Goal: Information Seeking & Learning: Learn about a topic

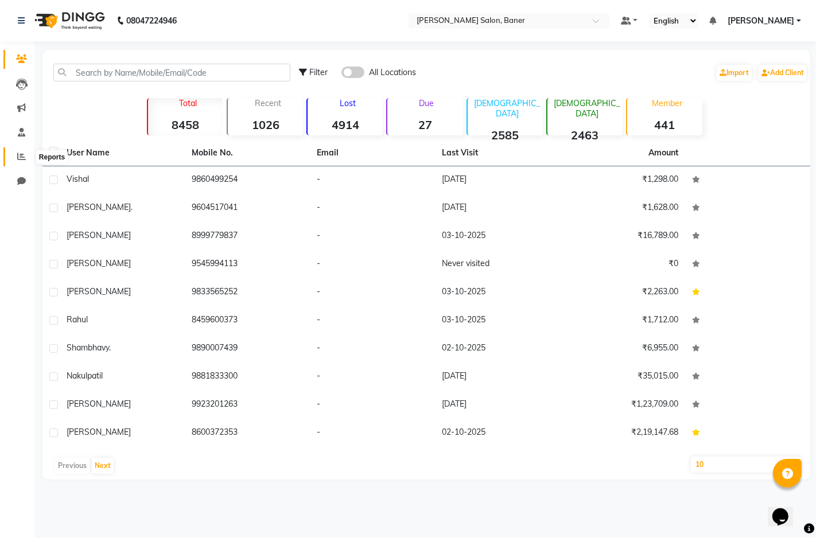
click at [20, 155] on icon at bounding box center [21, 156] width 9 height 9
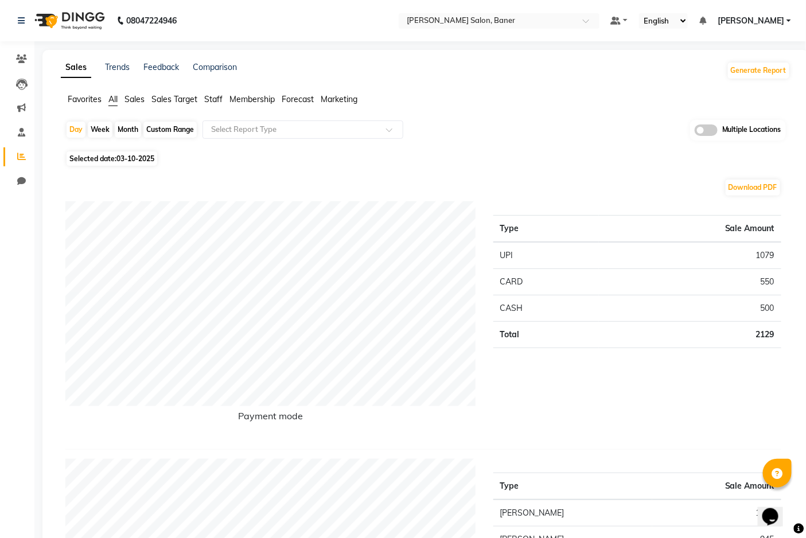
click at [208, 95] on span "Staff" at bounding box center [213, 99] width 18 height 10
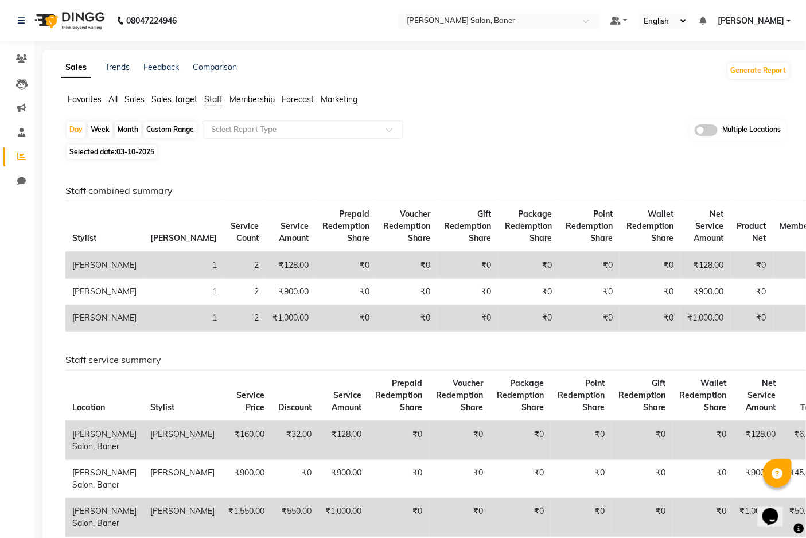
click at [185, 131] on div "Custom Range" at bounding box center [169, 130] width 53 height 16
select select "10"
select select "2025"
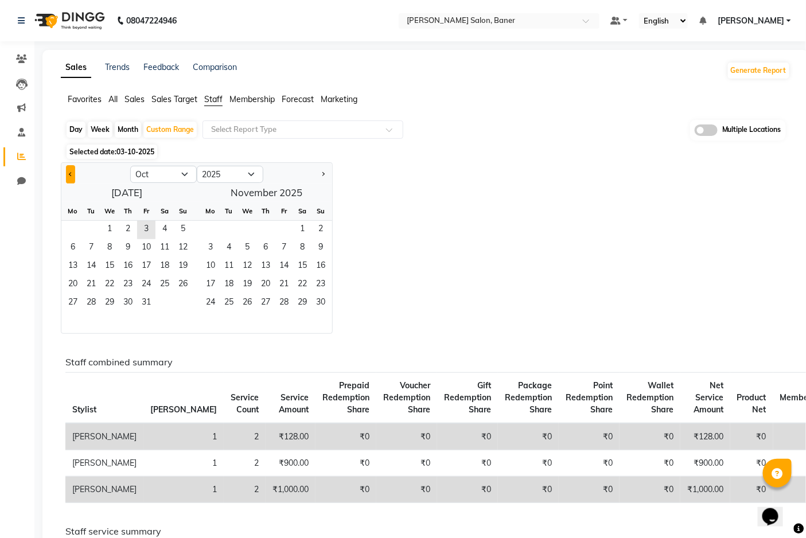
drag, startPoint x: 69, startPoint y: 170, endPoint x: 67, endPoint y: 181, distance: 10.5
click at [69, 170] on button "Previous month" at bounding box center [70, 174] width 9 height 18
select select "9"
click at [69, 230] on span "1" at bounding box center [73, 230] width 18 height 18
click at [87, 297] on span "30" at bounding box center [91, 303] width 18 height 18
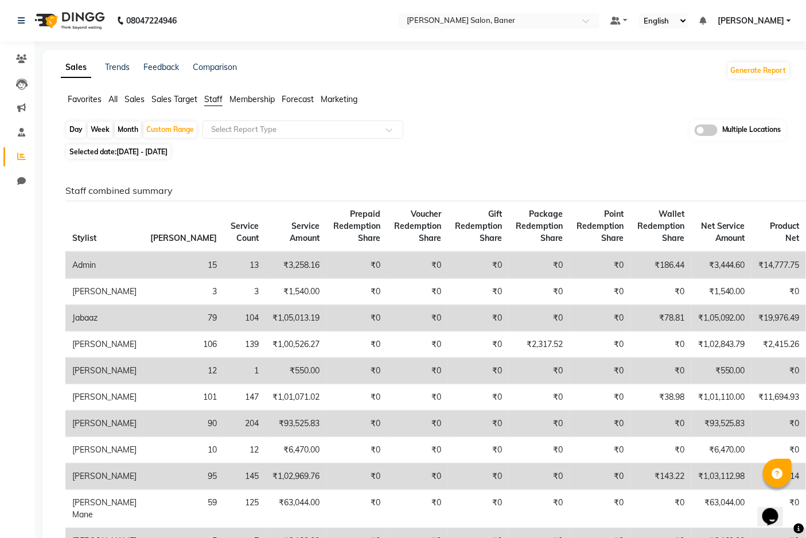
click at [219, 96] on span "Staff" at bounding box center [213, 99] width 18 height 10
click at [267, 131] on input "text" at bounding box center [291, 129] width 165 height 11
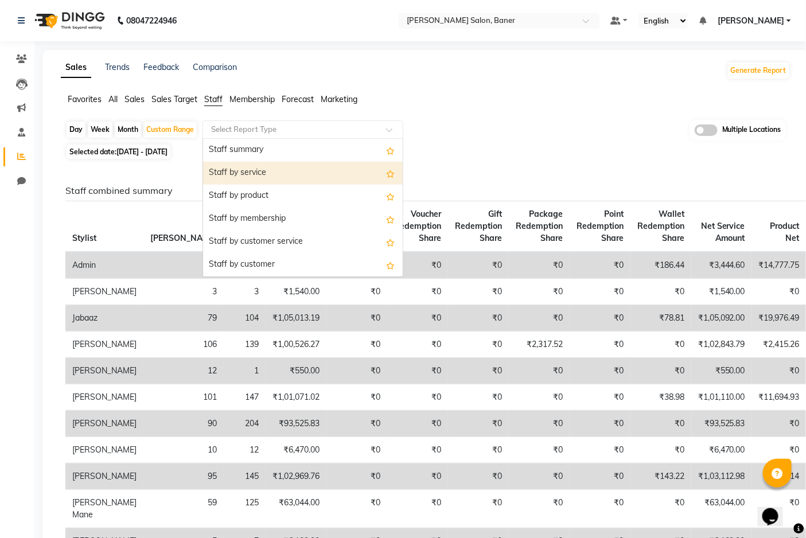
click at [262, 177] on div "Staff by service" at bounding box center [303, 173] width 200 height 23
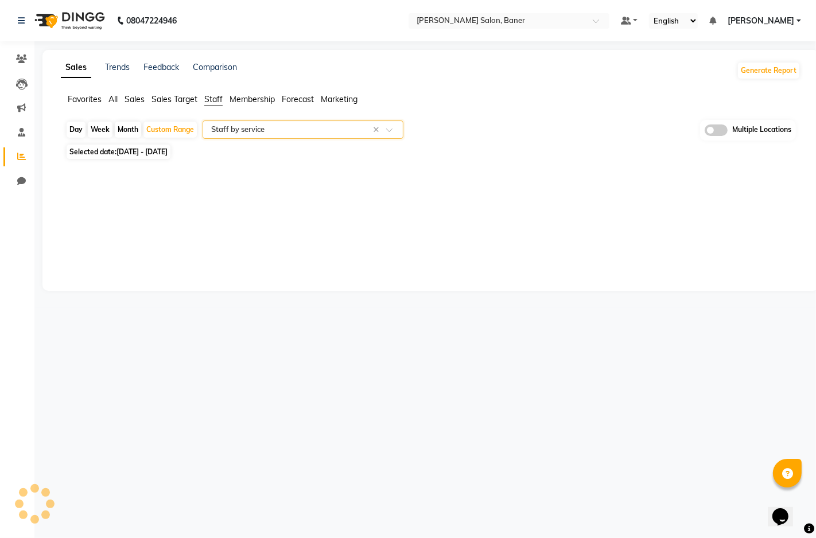
select select "filtered_report"
select select "csv"
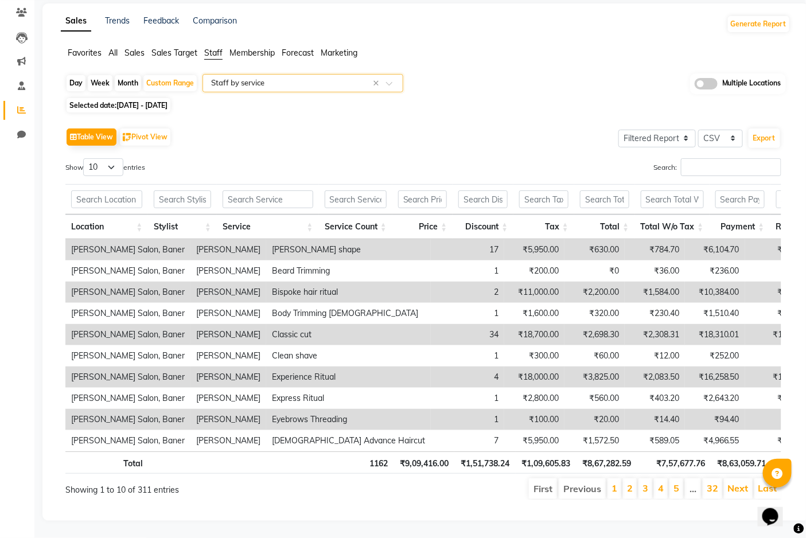
scroll to position [65, 0]
click at [114, 158] on select "10 25 50 100" at bounding box center [103, 167] width 40 height 18
select select "100"
click at [85, 158] on select "10 25 50 100" at bounding box center [103, 167] width 40 height 18
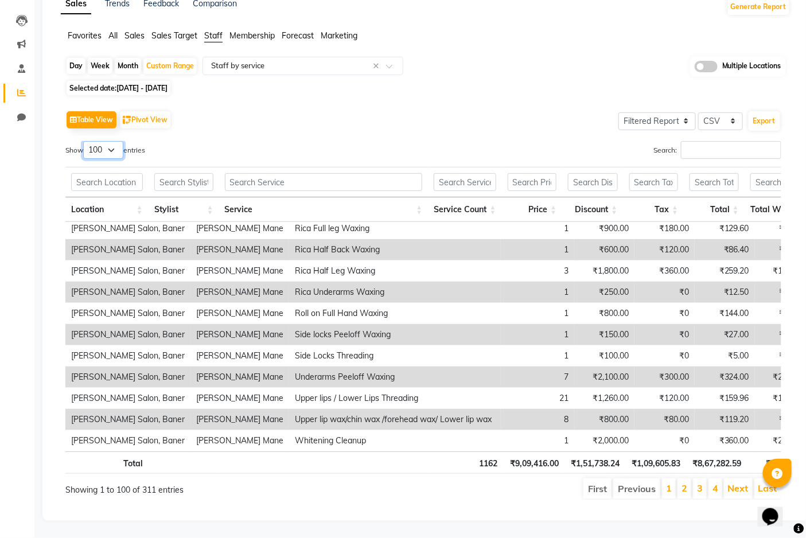
scroll to position [73, 0]
click at [688, 485] on li "2" at bounding box center [685, 489] width 14 height 21
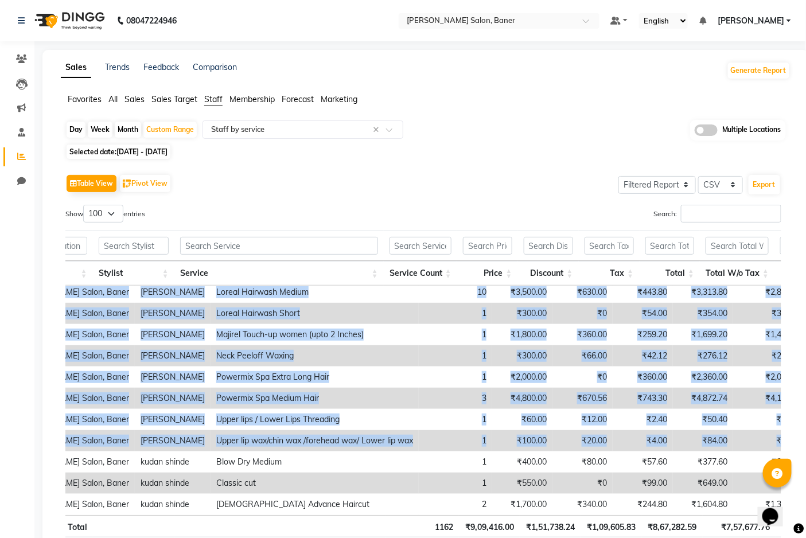
scroll to position [0, 0]
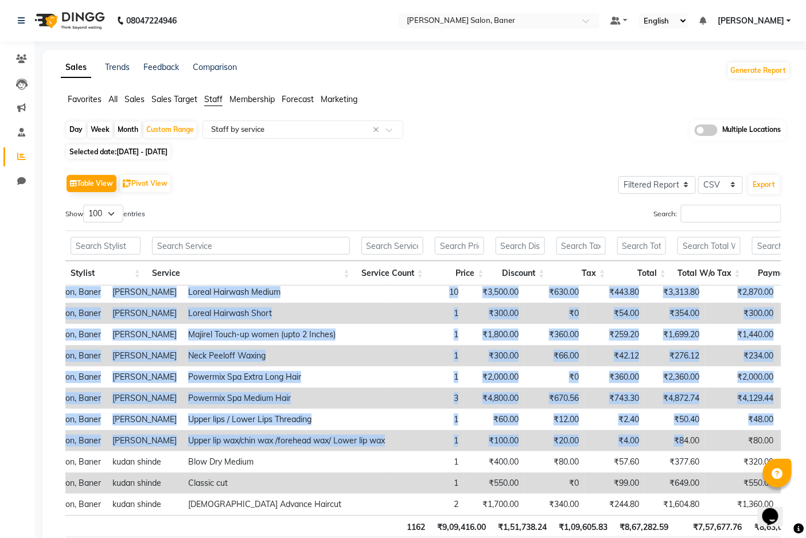
copy tbody "Varad Salon, Baner Prem patode Beard shape 11 ₹3,850.00 ₹490.00 ₹522.90 ₹3,882.…"
drag, startPoint x: 71, startPoint y: 293, endPoint x: 651, endPoint y: 449, distance: 600.8
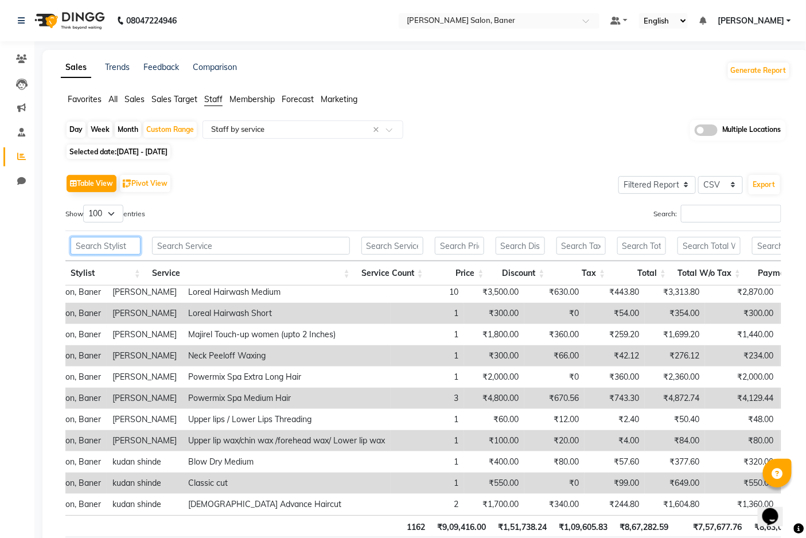
click at [134, 244] on input "text" at bounding box center [106, 246] width 70 height 18
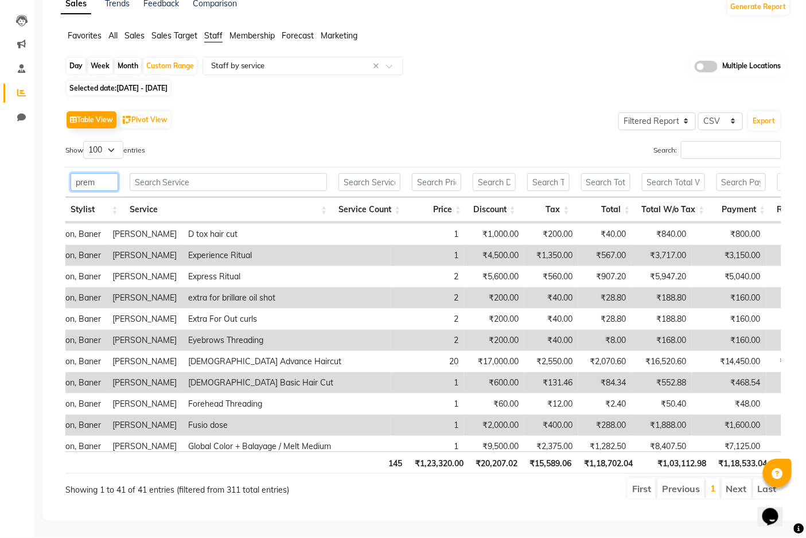
scroll to position [0, 84]
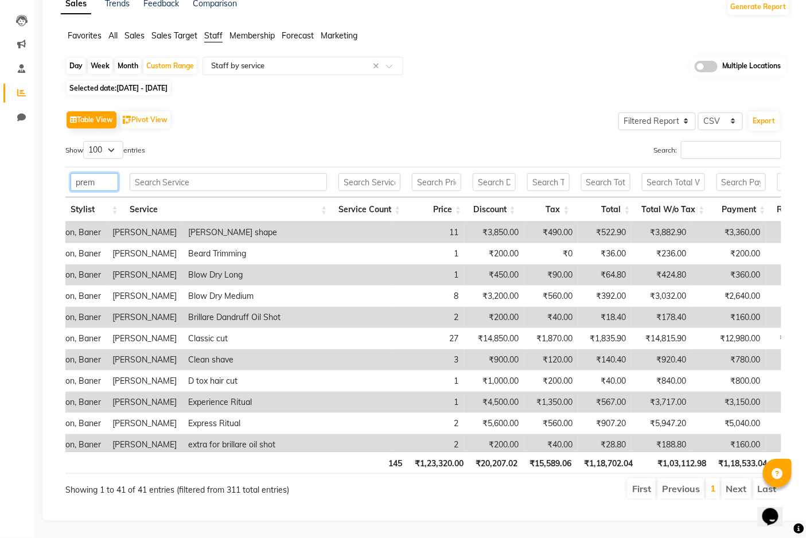
type input "prem"
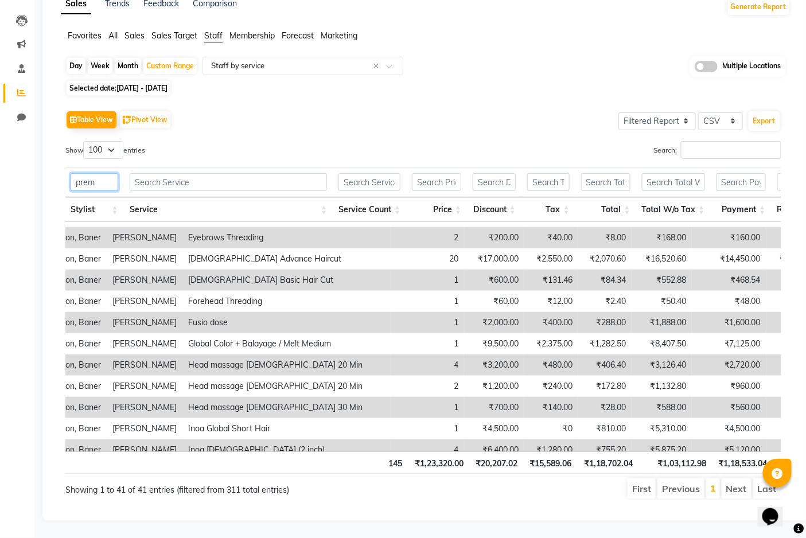
scroll to position [255, 84]
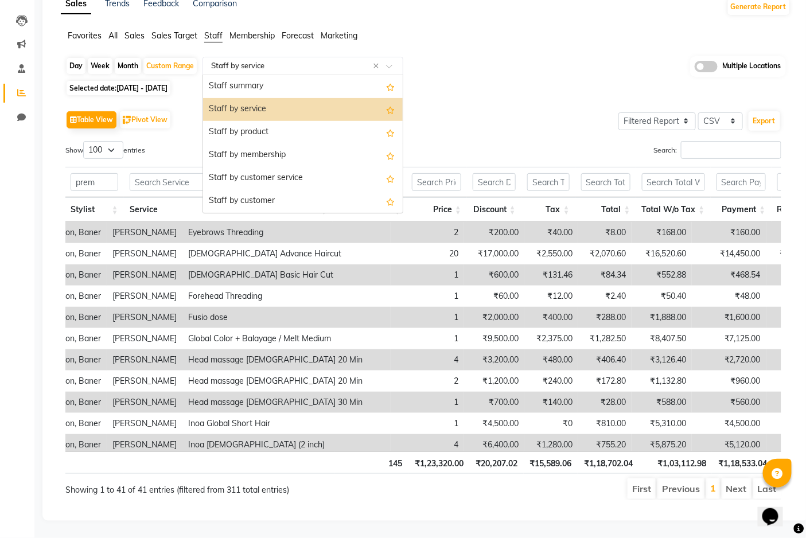
click at [295, 60] on input "text" at bounding box center [291, 65] width 165 height 11
click at [292, 121] on div "Staff by product" at bounding box center [303, 132] width 200 height 23
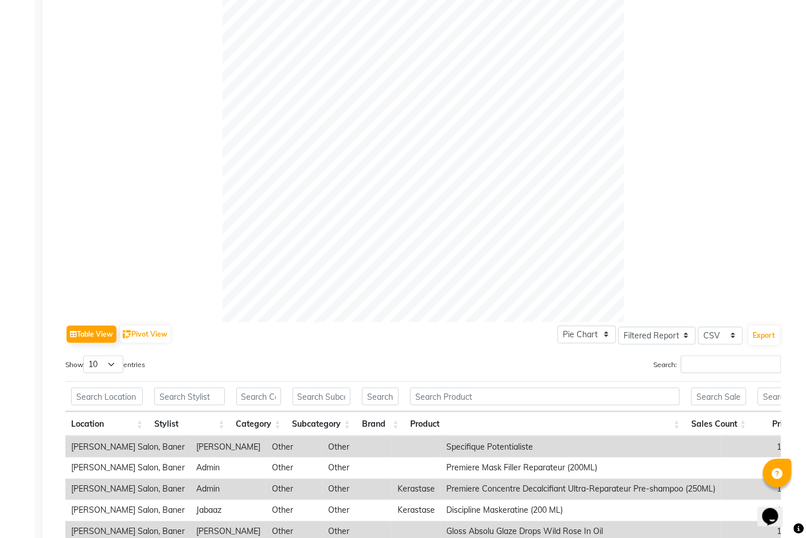
scroll to position [328, 0]
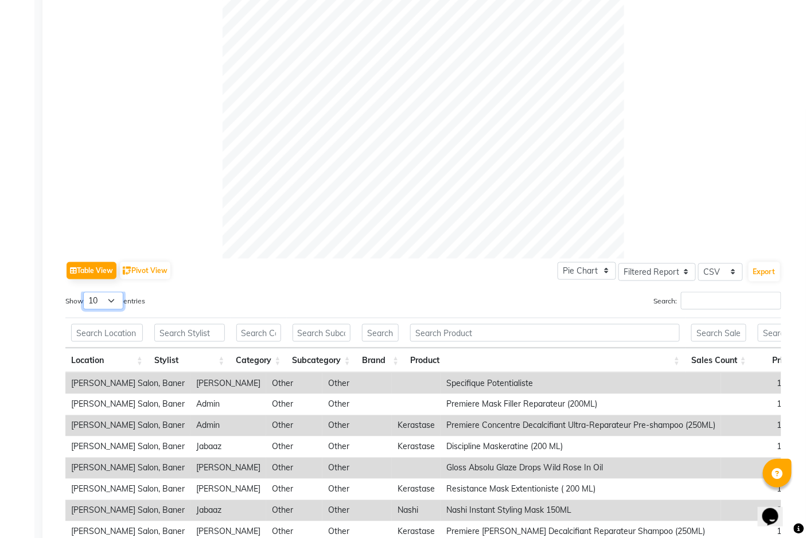
click at [112, 301] on select "10 25 50 100" at bounding box center [103, 301] width 40 height 18
select select "100"
click at [85, 292] on select "10 25 50 100" at bounding box center [103, 301] width 40 height 18
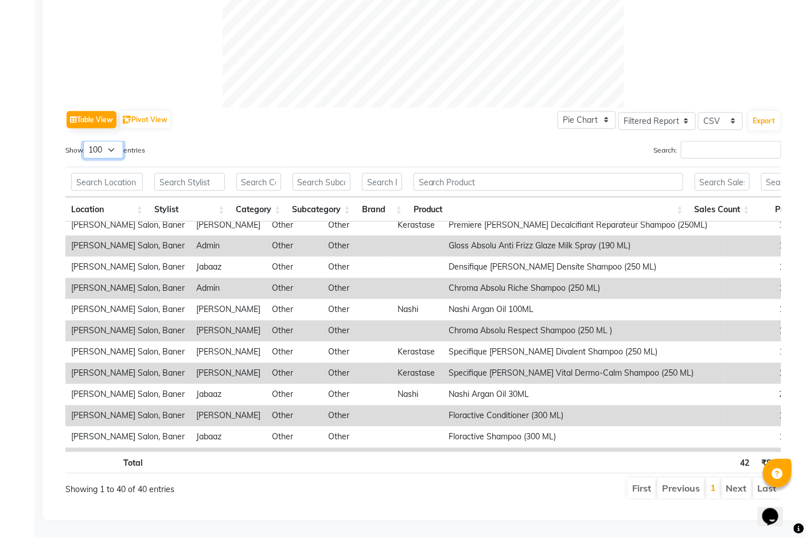
scroll to position [191, 0]
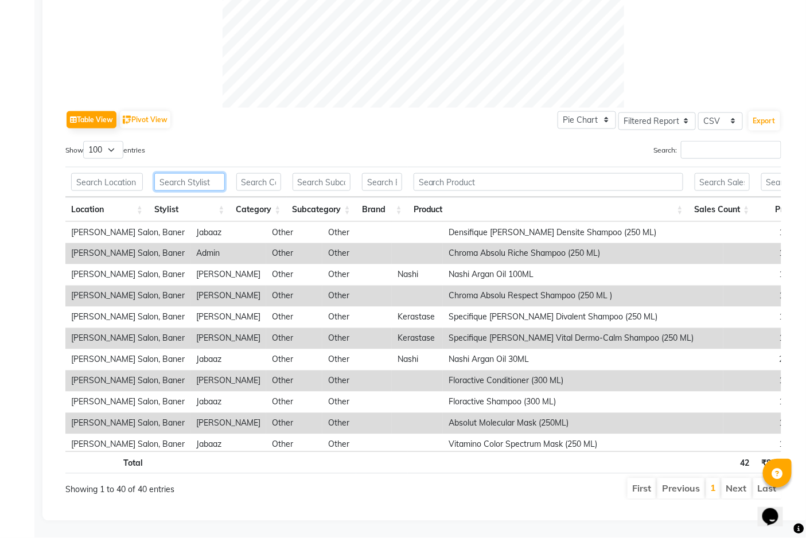
click at [174, 176] on input "text" at bounding box center [189, 182] width 71 height 18
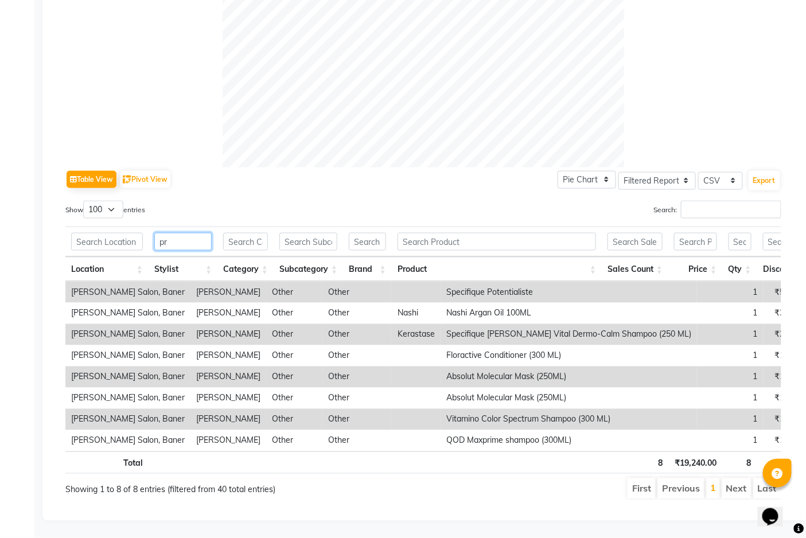
scroll to position [311, 0]
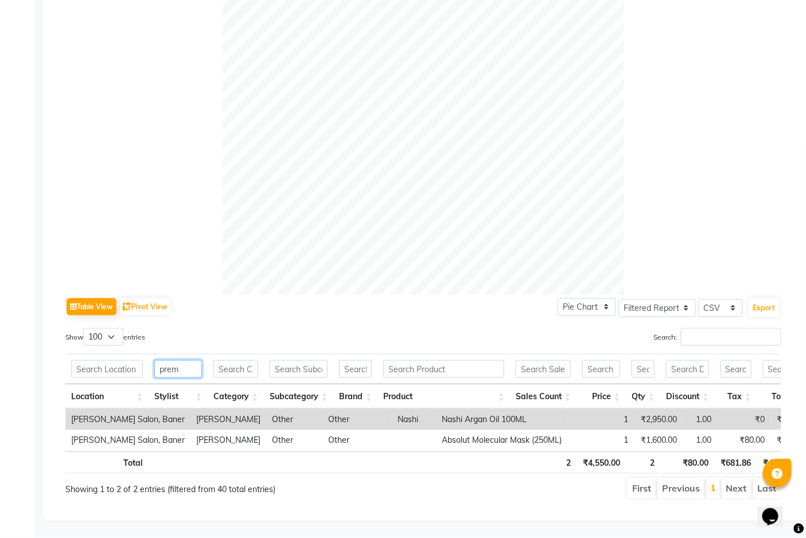
type input "prem"
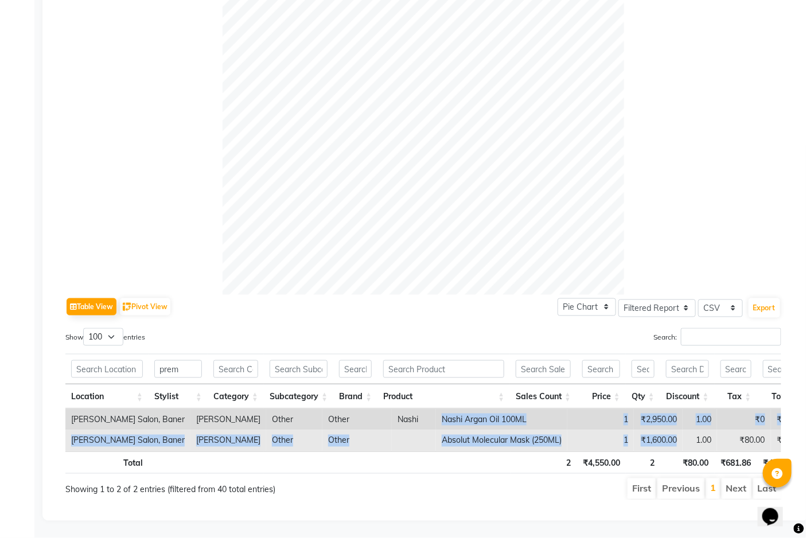
drag, startPoint x: 383, startPoint y: 399, endPoint x: 626, endPoint y: 424, distance: 243.4
click at [626, 424] on tbody "Varad Salon, Baner Prem patode Other Other Nashi Nashi Argan Oil 100ML 1 ₹2,950…" at bounding box center [463, 430] width 797 height 42
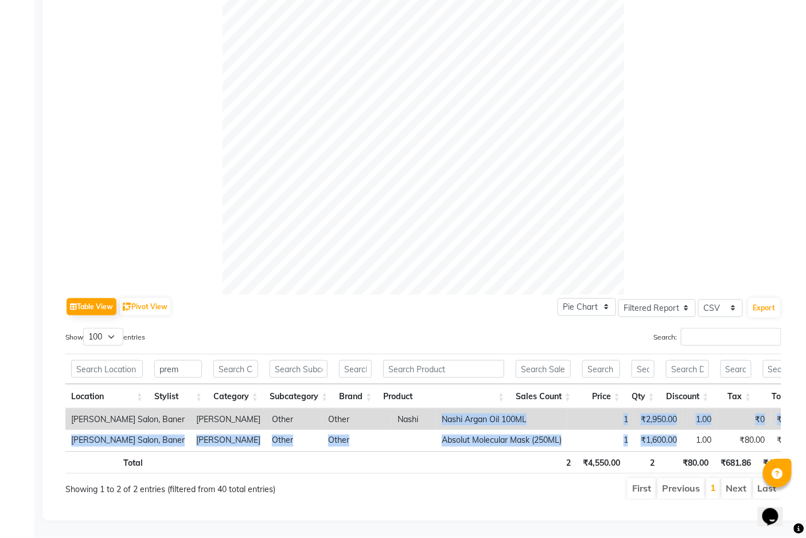
copy tbody "Nashi Argan Oil 100ML 1 ₹2,950.00 1.00 ₹0 ₹450.00 ₹2,950.00 Varad Salon, Baner …"
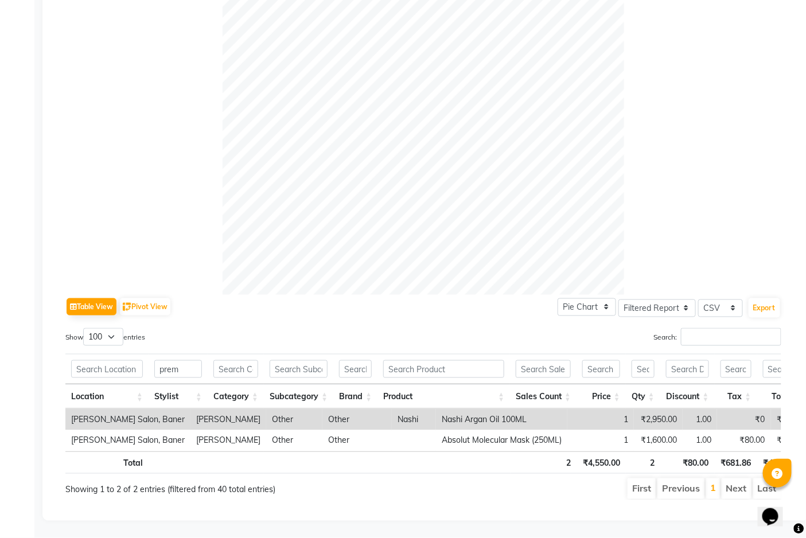
click at [370, 532] on main "Sales Trends Feedback Comparison Generate Report Favorites All Sales Sales Targ…" at bounding box center [420, 148] width 772 height 780
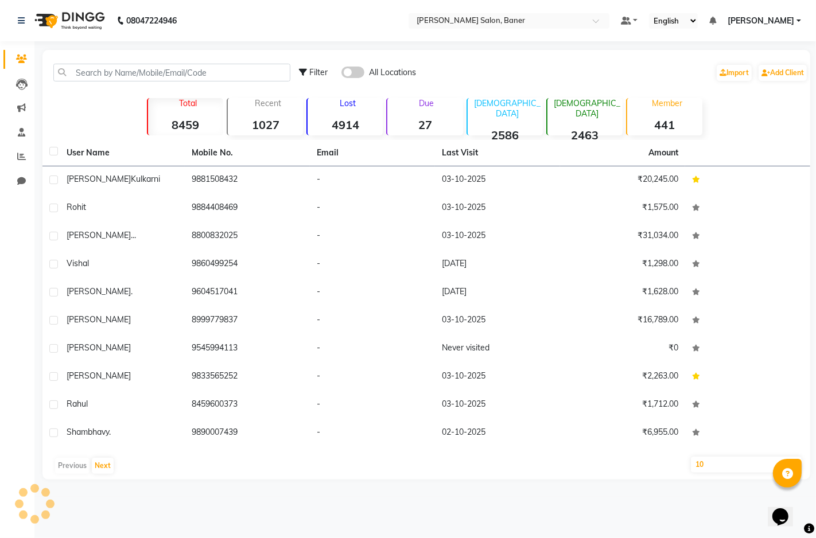
click at [461, 515] on div "08047224946 Select Location × [PERSON_NAME] Salon, Baner Default Panel My Panel…" at bounding box center [408, 269] width 816 height 538
click at [14, 156] on span at bounding box center [21, 156] width 20 height 13
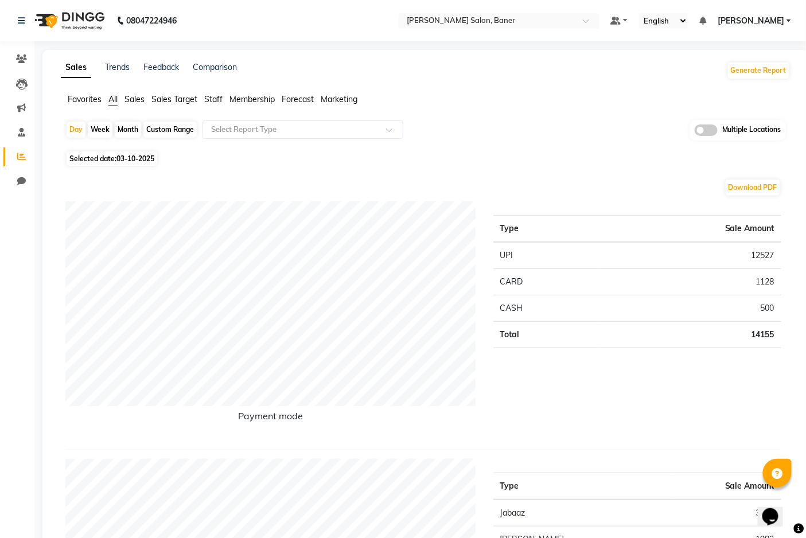
click at [216, 102] on span "Staff" at bounding box center [213, 99] width 18 height 10
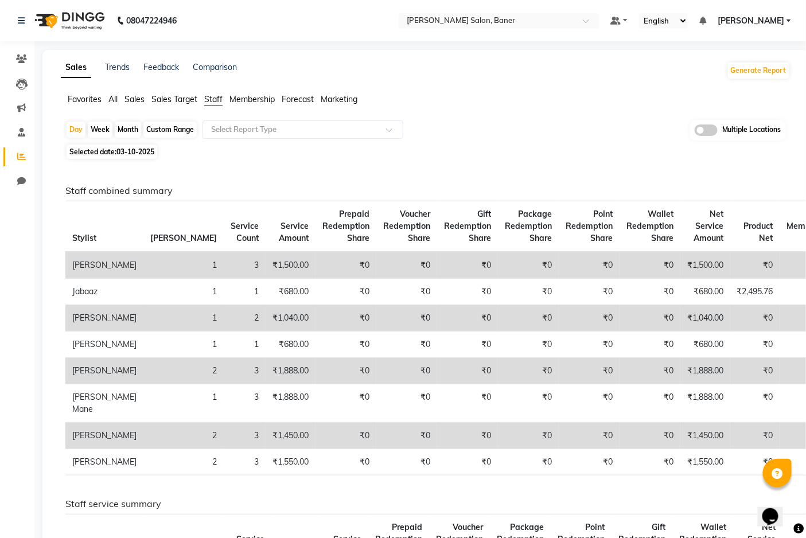
click at [207, 99] on span "Staff" at bounding box center [213, 99] width 18 height 10
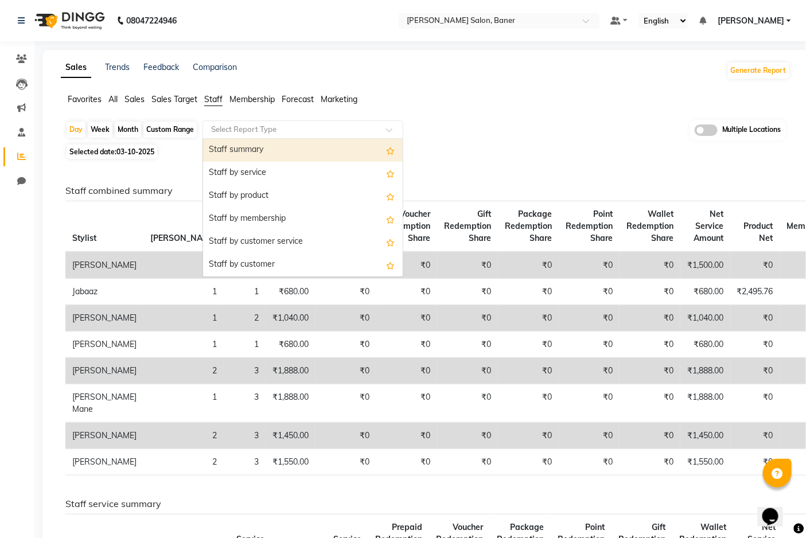
click at [300, 123] on div "Select Report Type" at bounding box center [303, 130] width 201 height 18
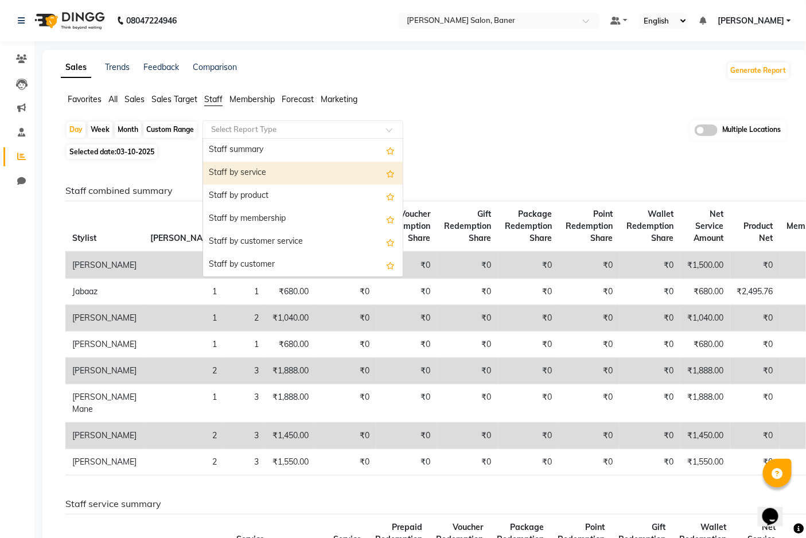
click at [302, 176] on div "Staff by service" at bounding box center [303, 173] width 200 height 23
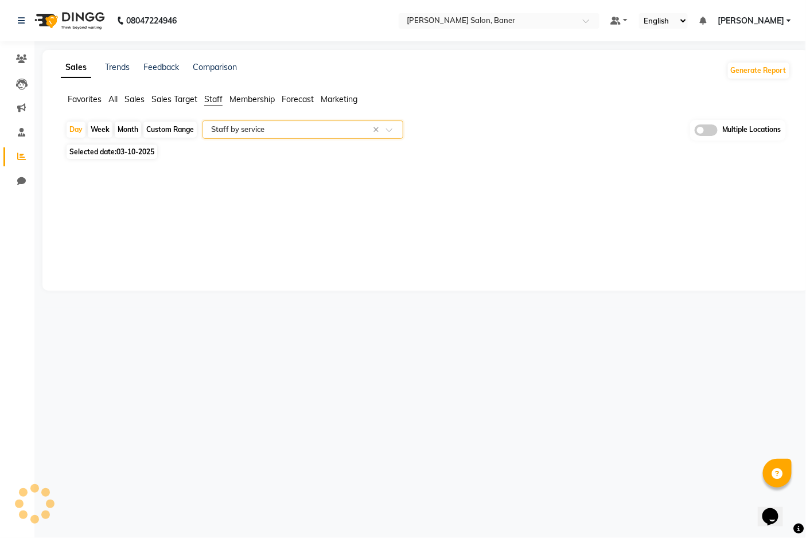
select select "filtered_report"
select select "csv"
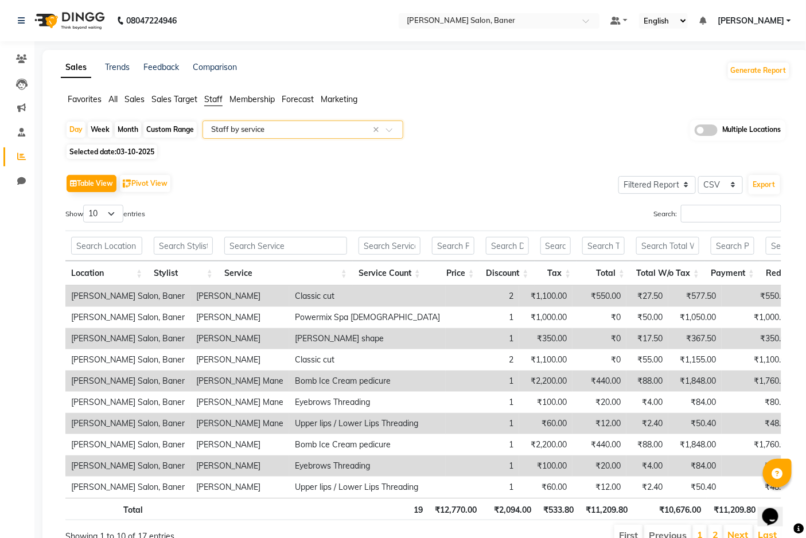
click at [169, 130] on div "Custom Range" at bounding box center [169, 130] width 53 height 16
select select "10"
select select "2025"
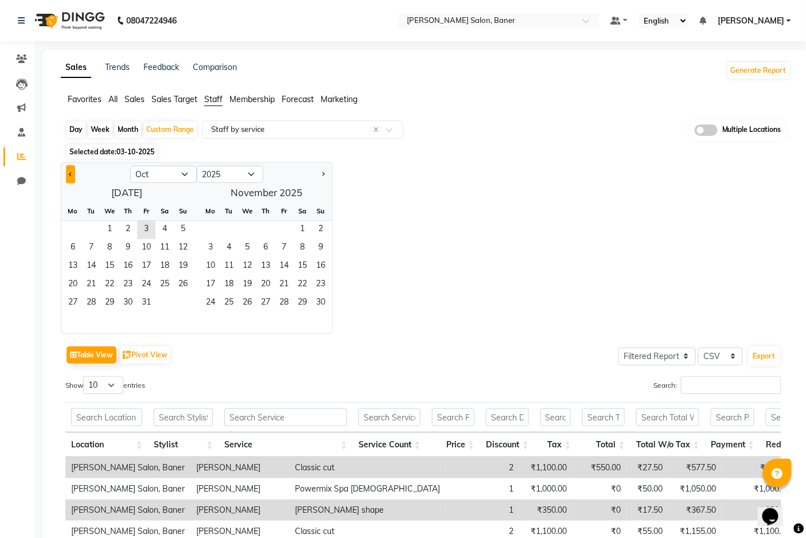
click at [73, 174] on span "Previous month" at bounding box center [71, 174] width 4 height 4
select select "9"
drag, startPoint x: 76, startPoint y: 227, endPoint x: 82, endPoint y: 259, distance: 32.6
click at [76, 227] on span "1" at bounding box center [73, 230] width 18 height 18
click at [92, 300] on span "30" at bounding box center [91, 303] width 18 height 18
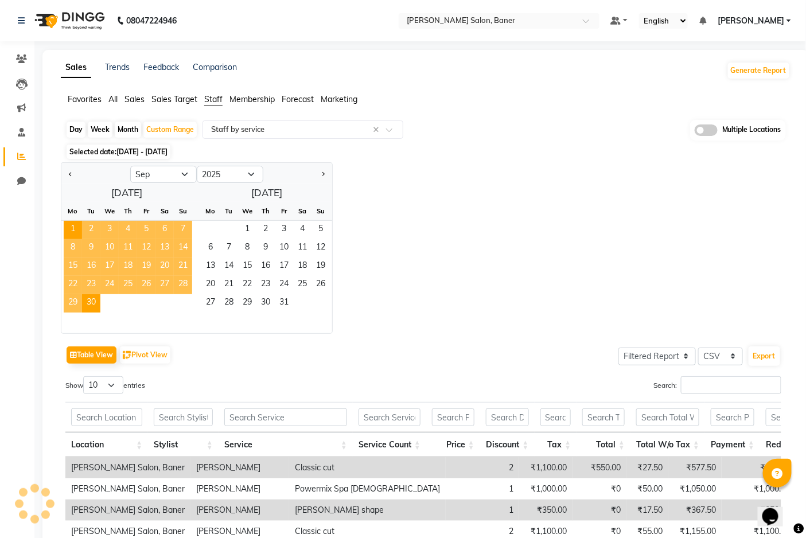
click at [475, 265] on div "Jan Feb Mar Apr May Jun [DATE] Aug Sep Oct Nov [DATE] 2016 2017 2018 2019 2020 …" at bounding box center [426, 248] width 730 height 172
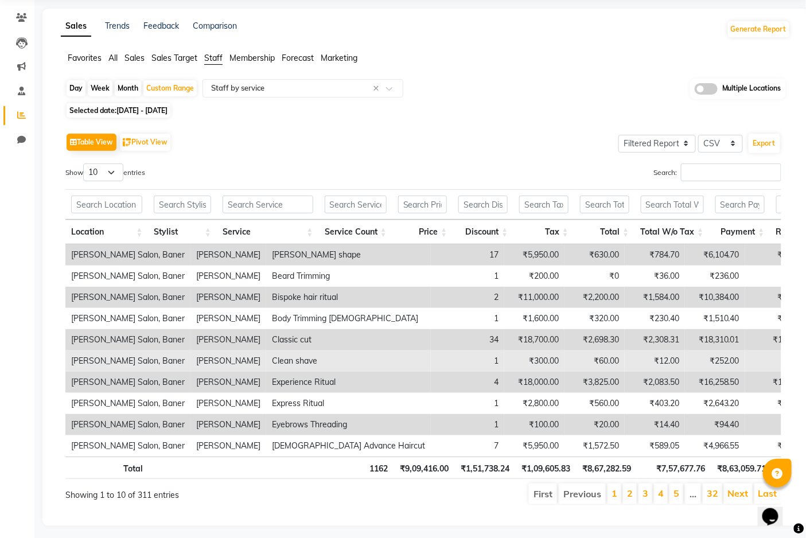
scroll to position [65, 0]
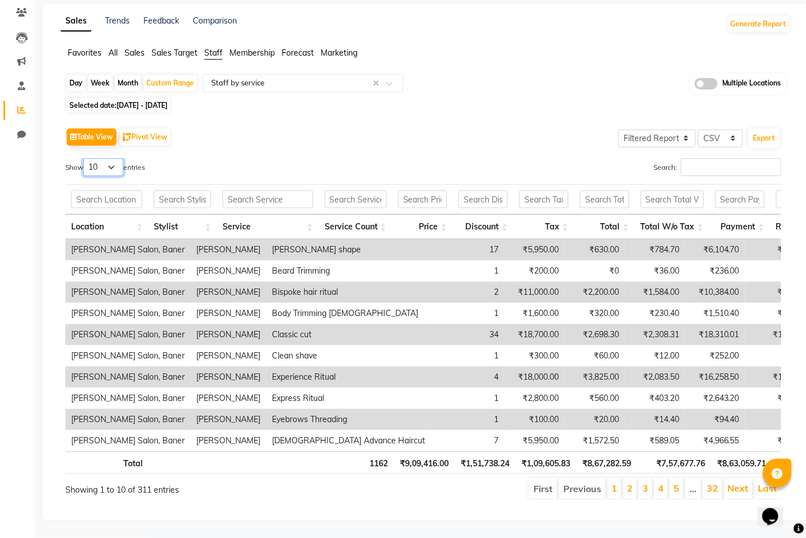
click at [109, 158] on select "10 25 50 100" at bounding box center [103, 167] width 40 height 18
select select "100"
click at [85, 158] on select "10 25 50 100" at bounding box center [103, 167] width 40 height 18
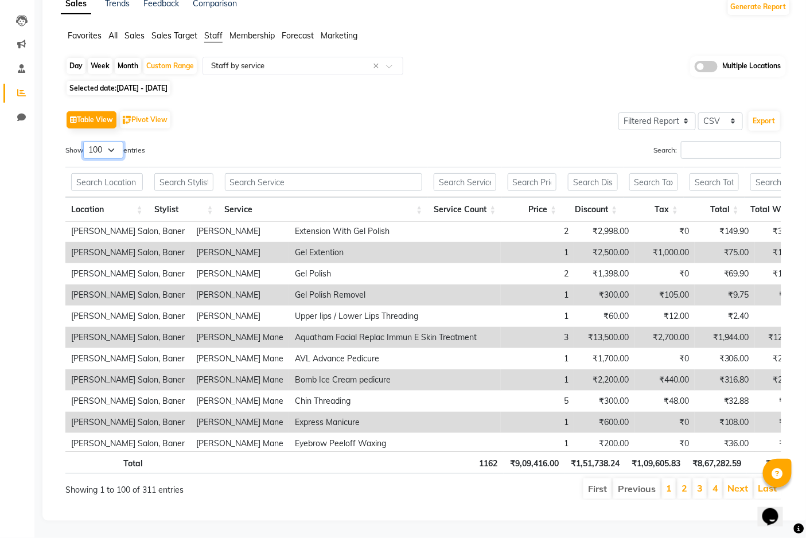
scroll to position [1403, 0]
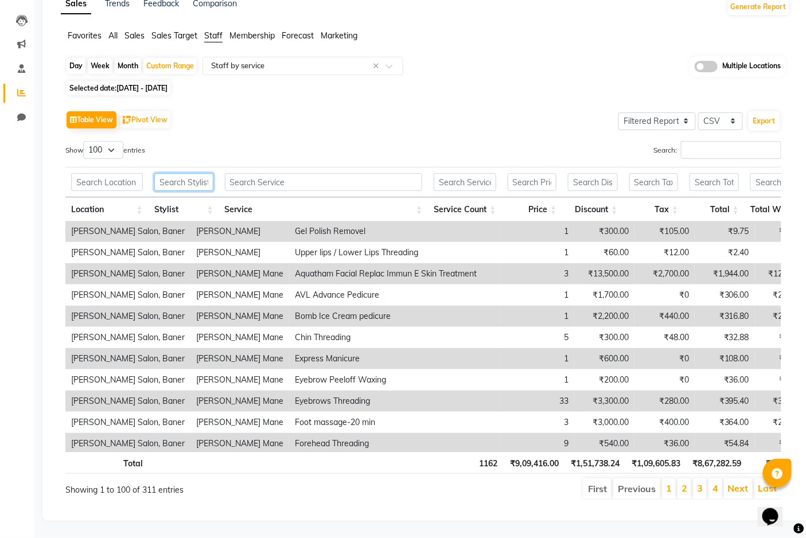
click at [187, 182] on input "text" at bounding box center [183, 182] width 59 height 18
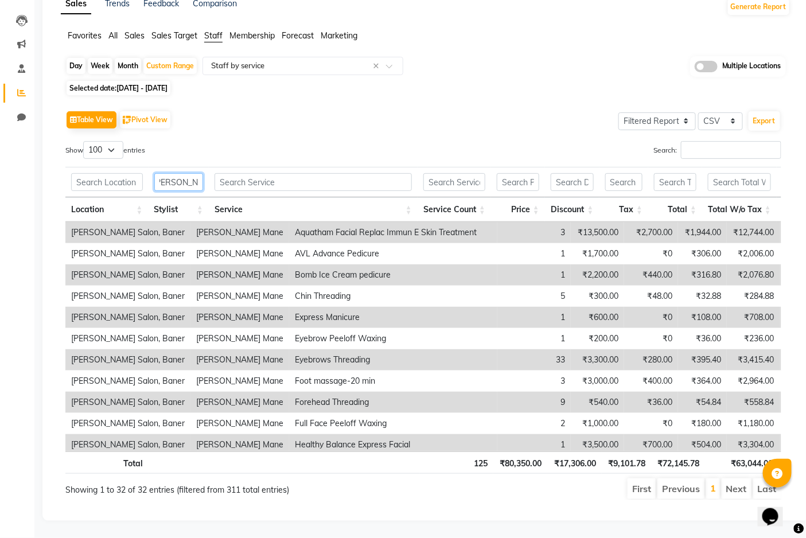
scroll to position [0, 10]
type input "[PERSON_NAME] mane"
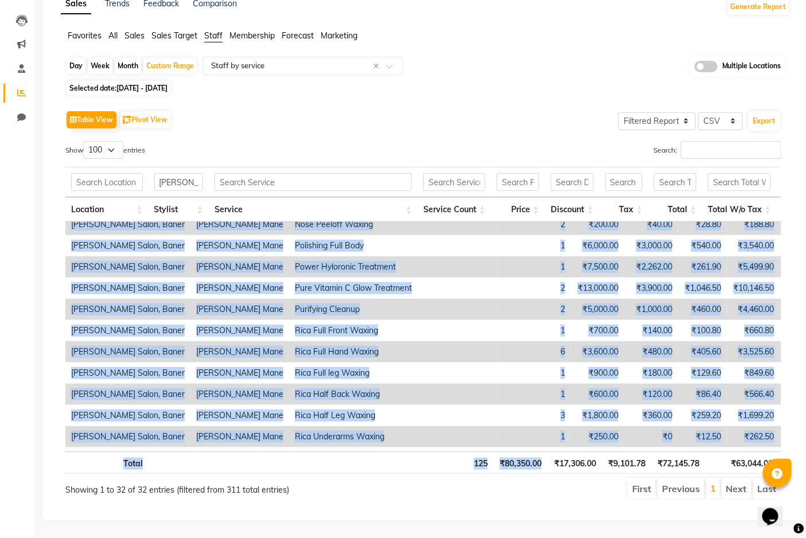
scroll to position [459, 0]
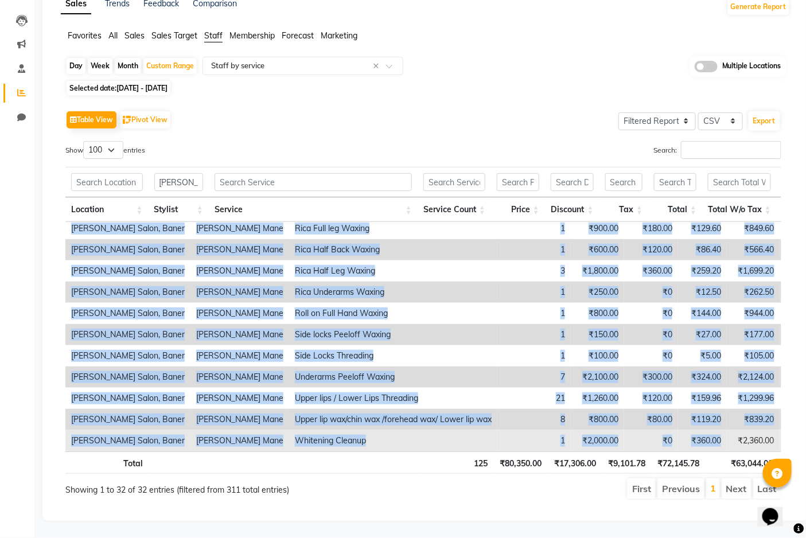
drag, startPoint x: 156, startPoint y: 228, endPoint x: 646, endPoint y: 437, distance: 533.3
click at [646, 437] on tbody "[PERSON_NAME] Salon, [PERSON_NAME] Mane Aquatham Facial Replac Immun E Skin Tre…" at bounding box center [602, 111] width 1074 height 679
copy tbody "Lorem Ipsu Dolorsit Ametco Adipis Elits D Eius Temporinc 7 ₹54,096.39 ₹5,175.36…"
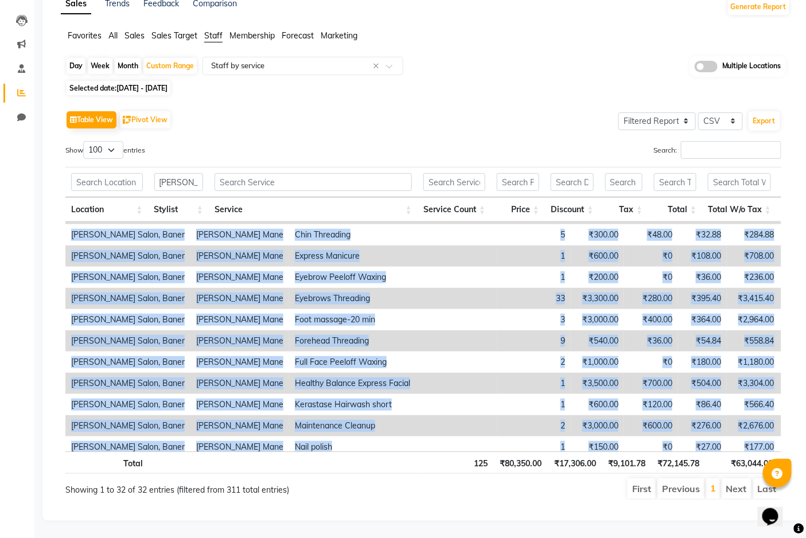
scroll to position [0, 0]
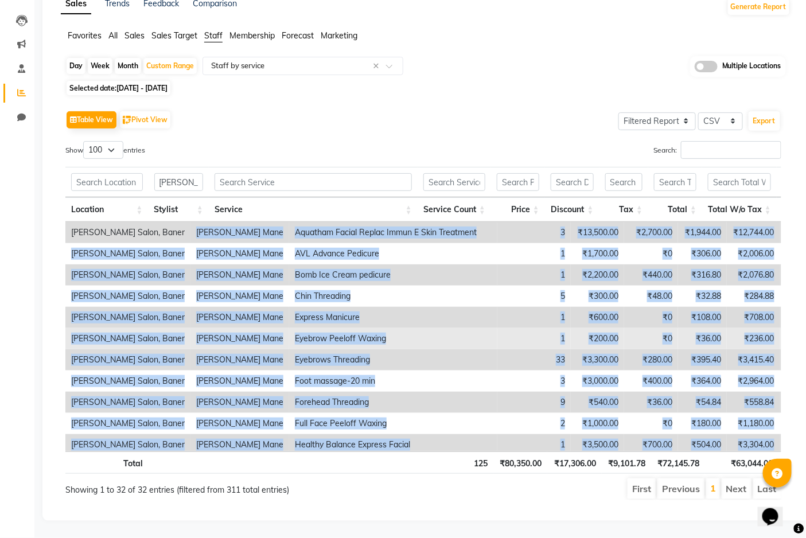
copy tbody "Lorem Ipsu Dolorsit Ametco Adipis Elits D Eius Temporinc 7 ₹54,096.39 ₹5,175.36…"
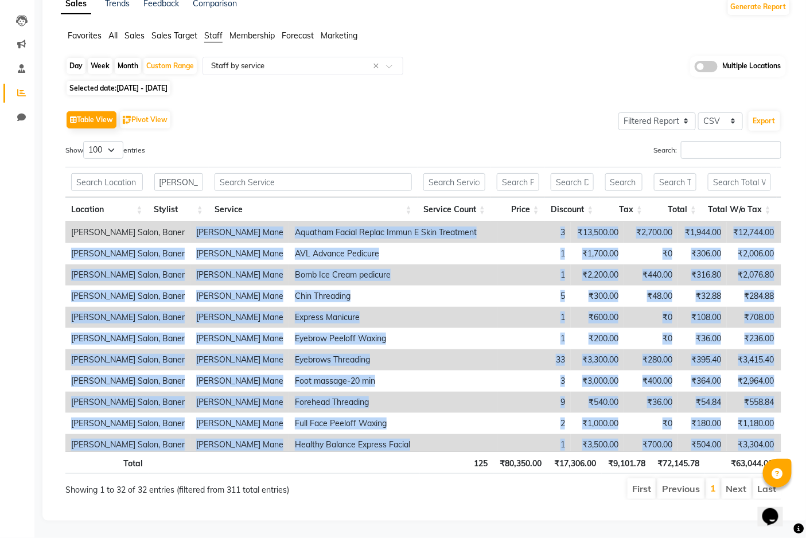
click at [312, 307] on td "Express Manicure" at bounding box center [393, 317] width 208 height 21
click at [311, 307] on td "Express Manicure" at bounding box center [393, 317] width 208 height 21
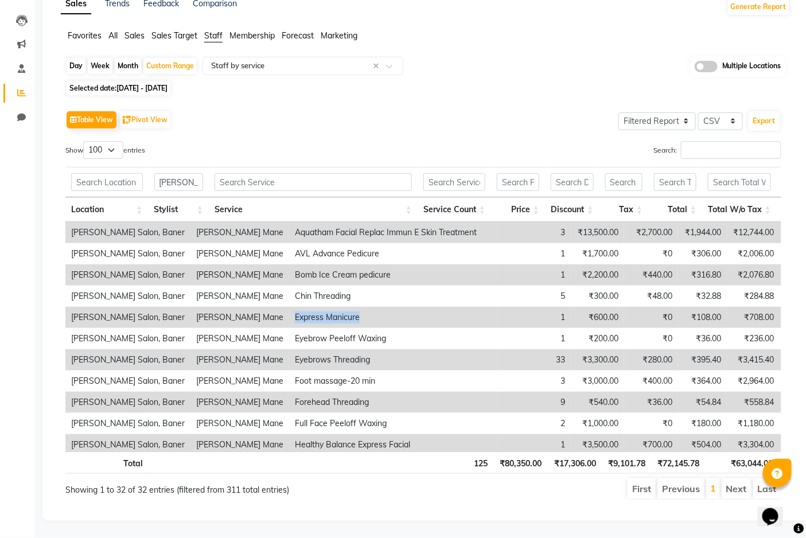
click at [311, 307] on td "Express Manicure" at bounding box center [393, 317] width 208 height 21
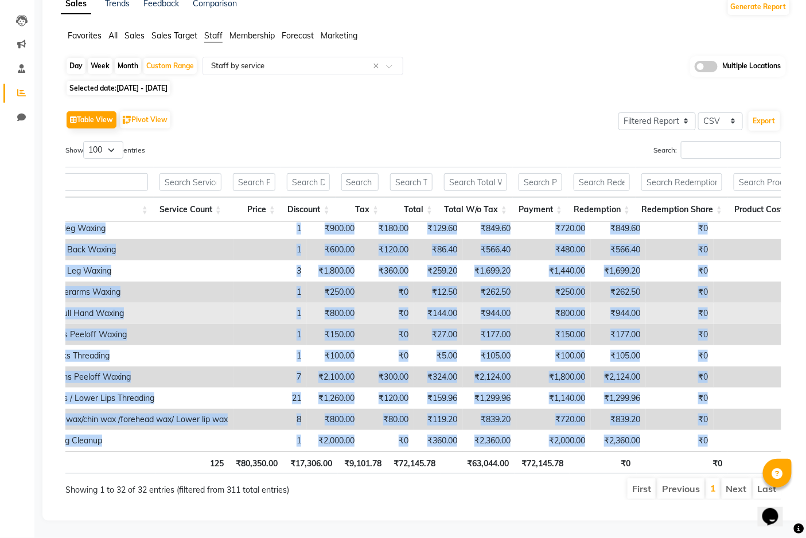
scroll to position [0, 290]
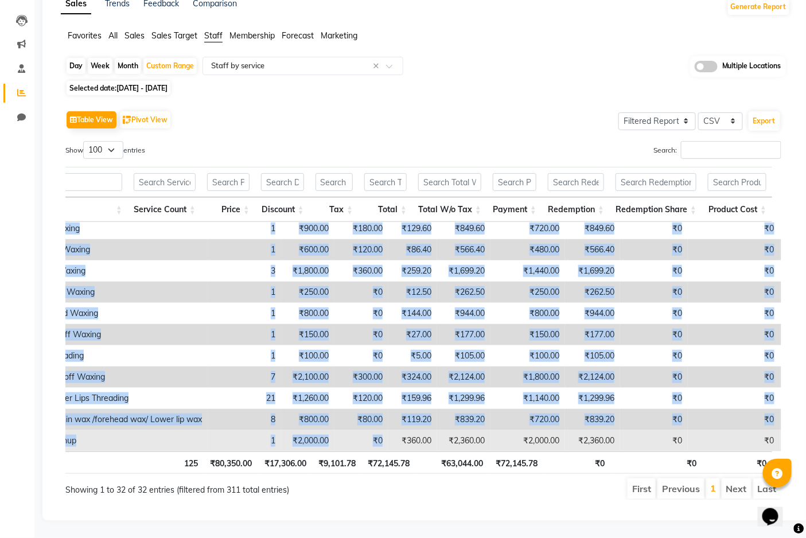
drag, startPoint x: 71, startPoint y: 222, endPoint x: 317, endPoint y: 426, distance: 320.3
click at [317, 426] on tbody "[PERSON_NAME] Salon, [PERSON_NAME] Mane Aquatham Facial Replac Immun E Skin Tre…" at bounding box center [313, 111] width 1074 height 679
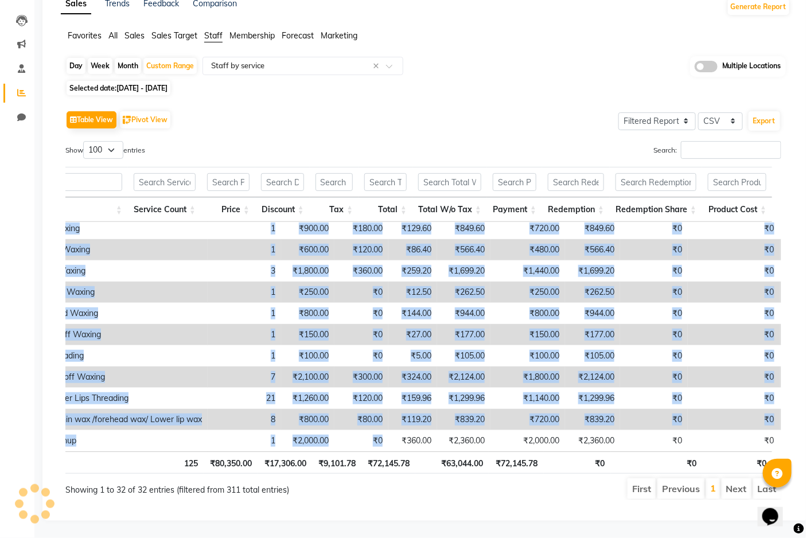
copy tbody "Lorem Ipsum, Dolor Sitam Cons Adipisci Elitse Doeius Tempo I Utla Etdolorem 8 ₹…"
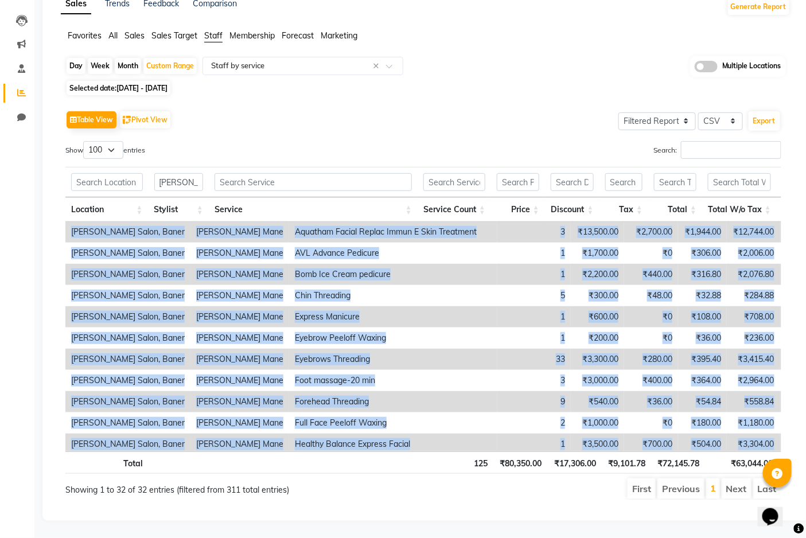
scroll to position [0, 0]
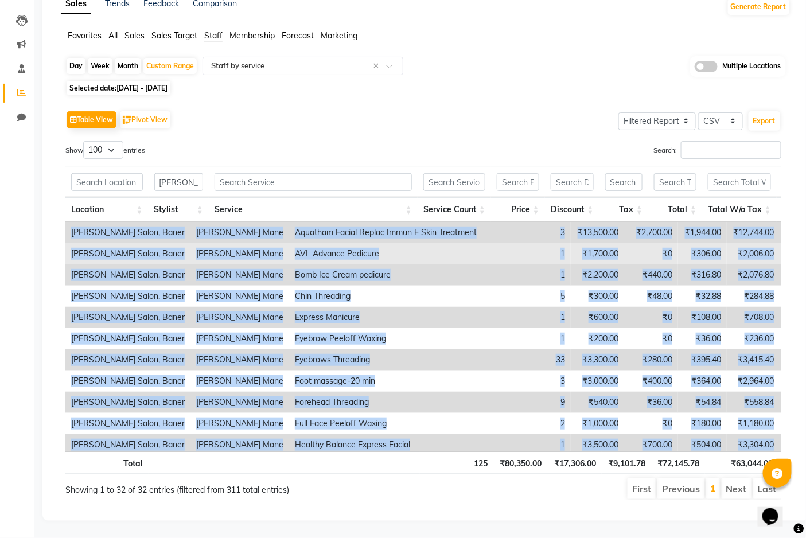
copy tbody "Lorem Ipsum, Dolor Sitam Cons Adipisci Elitse Doeius Tempo I Utla Etdolorem 8 ₹…"
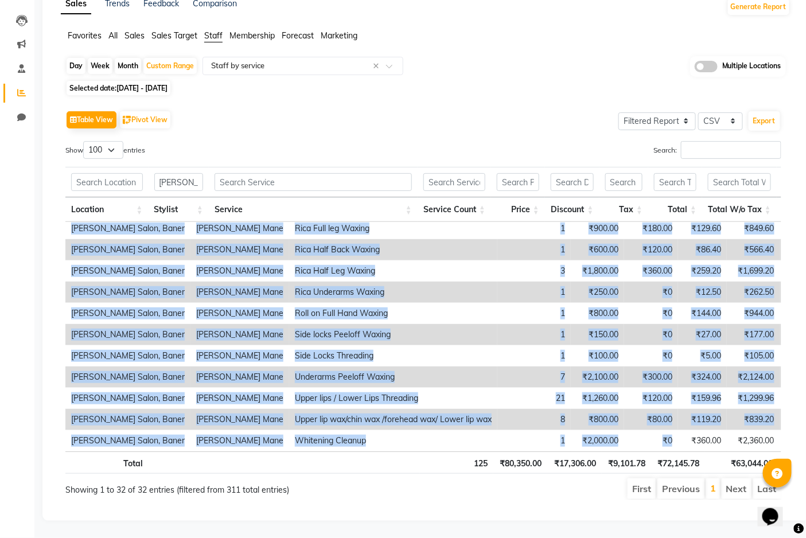
scroll to position [458, 0]
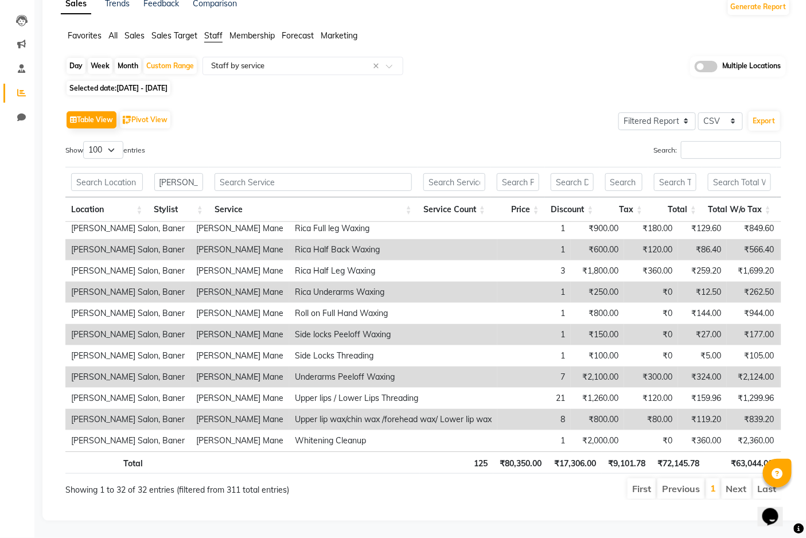
click at [517, 484] on ul "First Previous 1 Next Last" at bounding box center [576, 489] width 411 height 21
click at [498, 367] on td "7" at bounding box center [534, 377] width 73 height 21
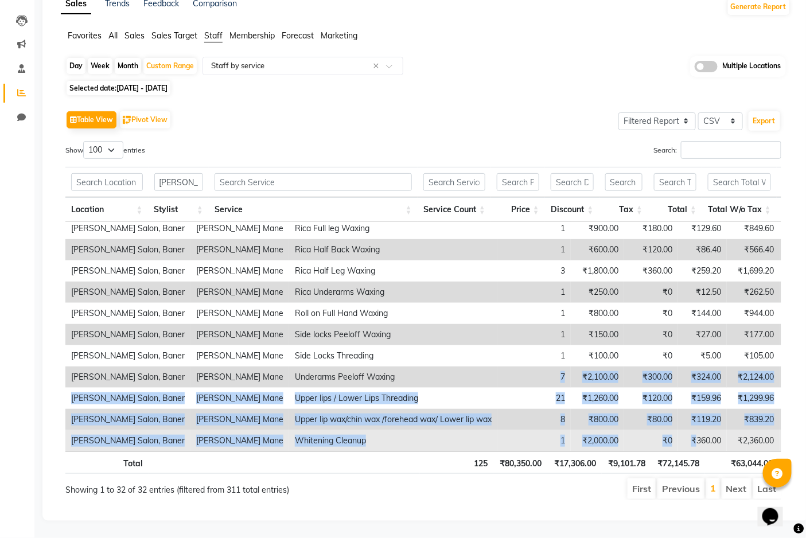
scroll to position [459, 0]
drag, startPoint x: 483, startPoint y: 358, endPoint x: 611, endPoint y: 421, distance: 142.7
click at [611, 421] on tbody "[PERSON_NAME] Salon, [PERSON_NAME] Mane Aquatham Facial Replac Immun E Skin Tre…" at bounding box center [602, 111] width 1074 height 679
copy tbody "7 ₹2,100.00 ₹300.00 ₹324.00 ₹2,124.00 ₹1,800.00 ₹2,124.00 ₹0 ₹0 ₹0 [PERSON_NAME…"
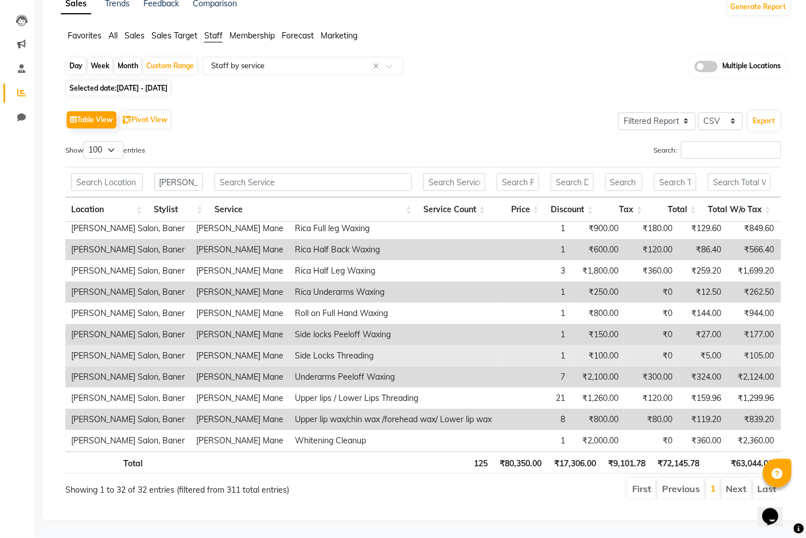
click at [498, 345] on td "1" at bounding box center [534, 355] width 73 height 21
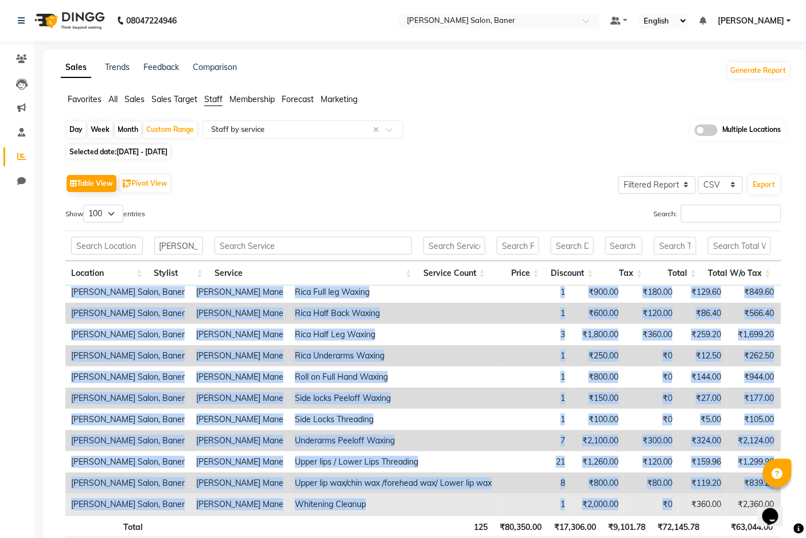
drag, startPoint x: 507, startPoint y: 296, endPoint x: 603, endPoint y: 498, distance: 223.8
click at [603, 498] on tbody "[PERSON_NAME] Salon, [PERSON_NAME] Mane Aquatham Facial Replac Immun E Skin Tre…" at bounding box center [602, 175] width 1074 height 679
copy tbody "81,064.67 ₹7,794.14 ₹6,648.45 ₹37,073.52 ₹67,238.64 ₹63,754.24 ₹3 ₹1 ₹5 Lorem I…"
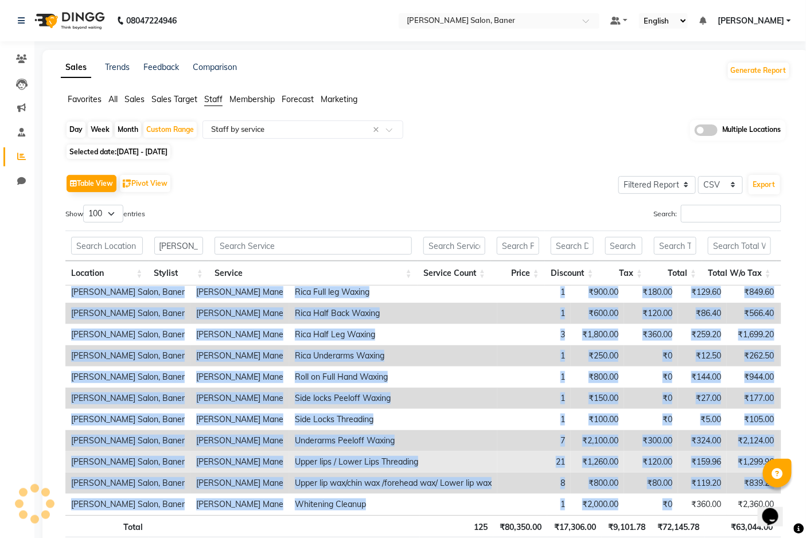
scroll to position [458, 0]
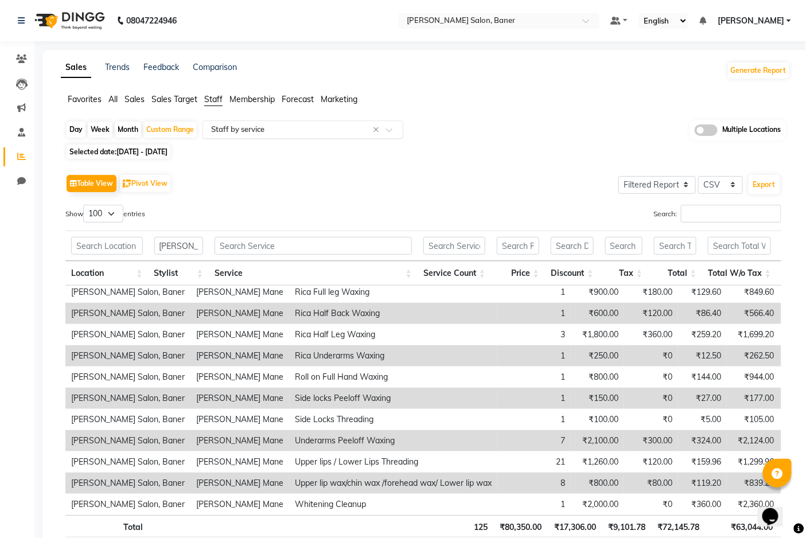
click at [310, 129] on input "text" at bounding box center [291, 129] width 165 height 11
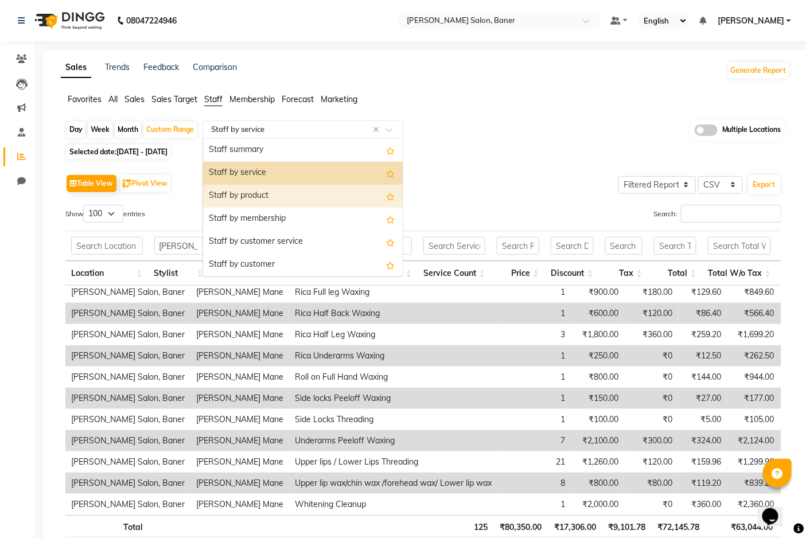
click at [294, 188] on div "Staff by product" at bounding box center [303, 196] width 200 height 23
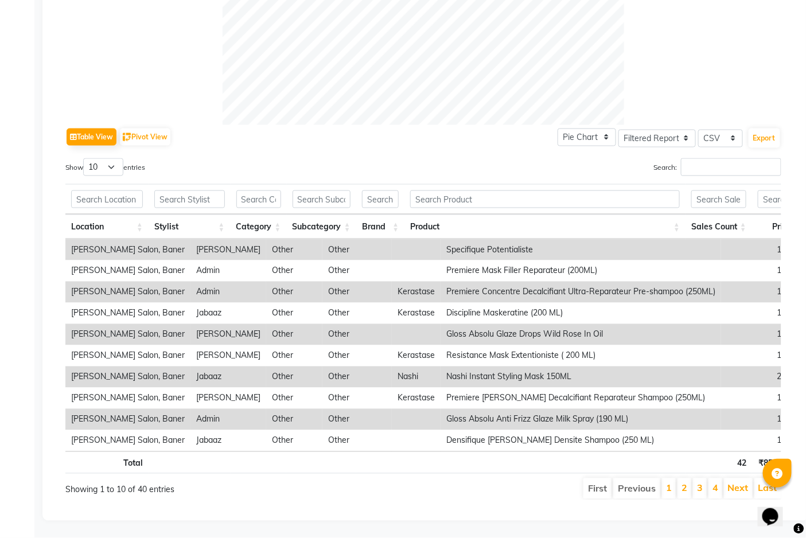
scroll to position [481, 0]
click at [115, 158] on select "10 25 50 100" at bounding box center [103, 167] width 40 height 18
select select "100"
click at [85, 158] on select "10 25 50 100" at bounding box center [103, 167] width 40 height 18
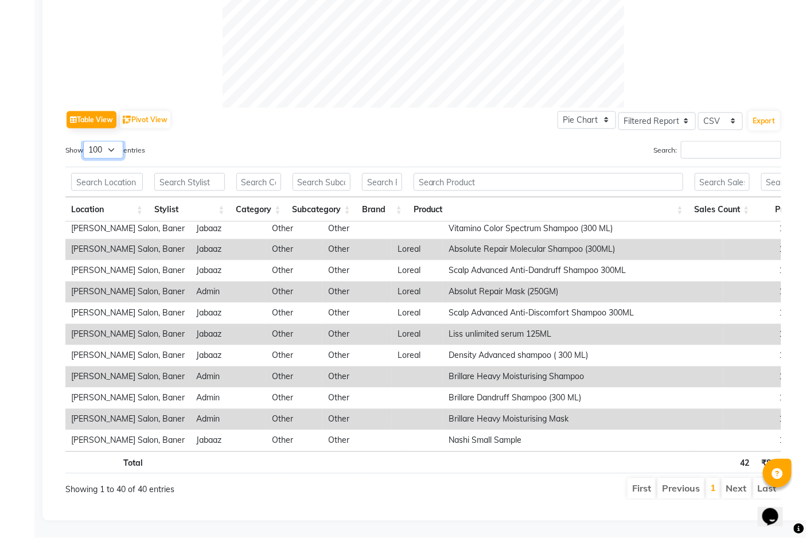
scroll to position [489, 0]
click at [525, 108] on div "Table View Pivot View Pie Chart Bar Chart Select Full Report Filtered Report Se…" at bounding box center [423, 120] width 716 height 24
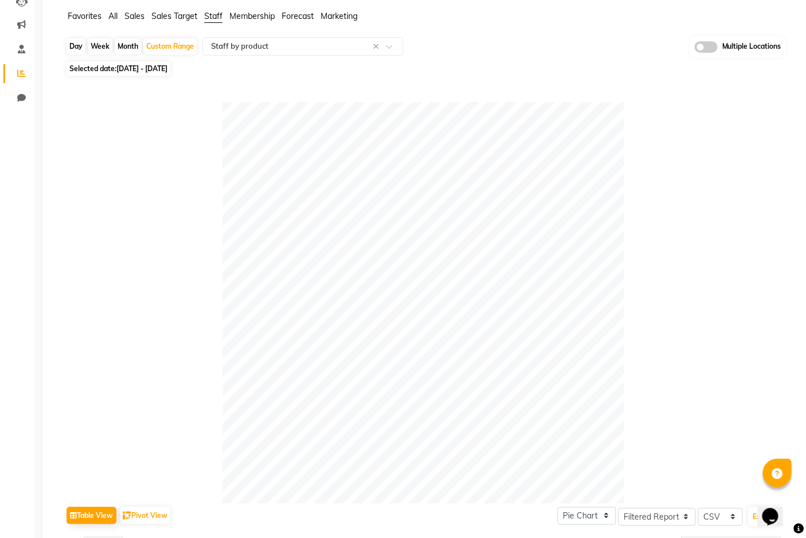
scroll to position [0, 0]
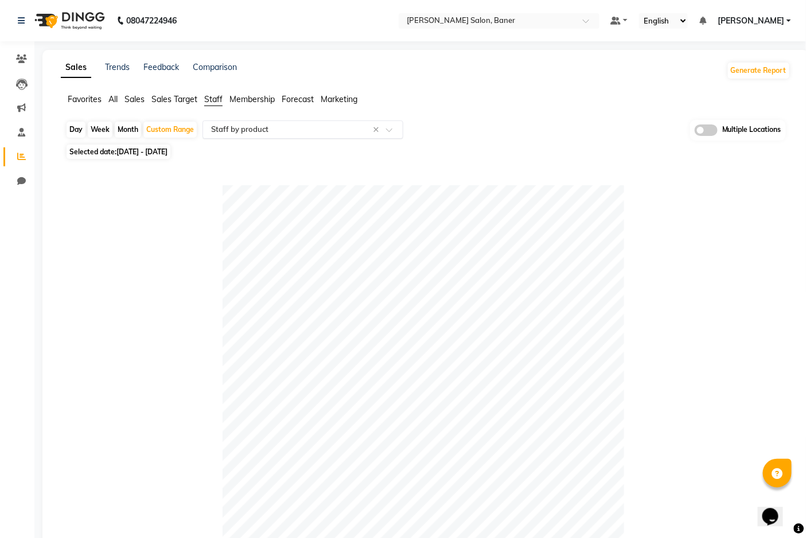
click at [313, 131] on input "text" at bounding box center [291, 129] width 165 height 11
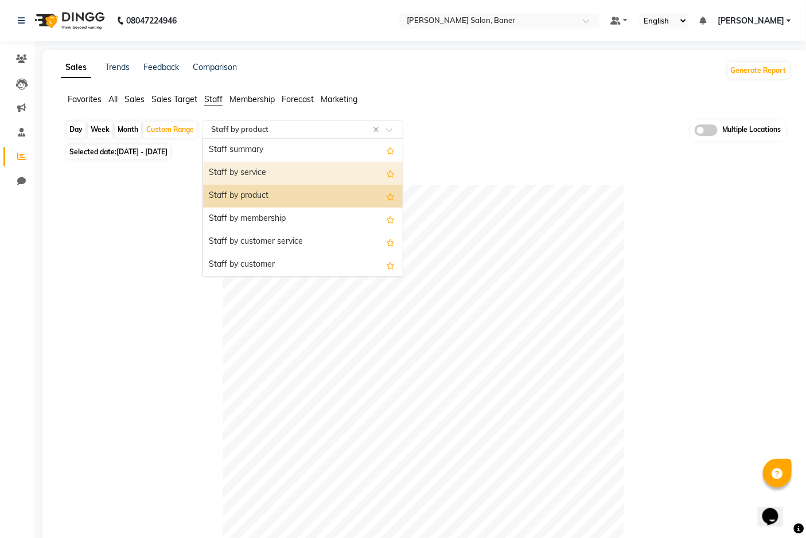
click at [313, 175] on div "Staff by service" at bounding box center [303, 173] width 200 height 23
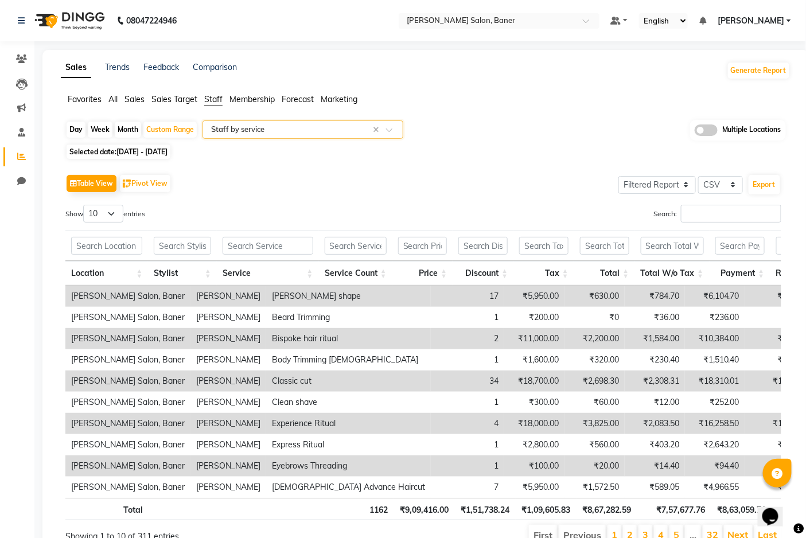
scroll to position [64, 0]
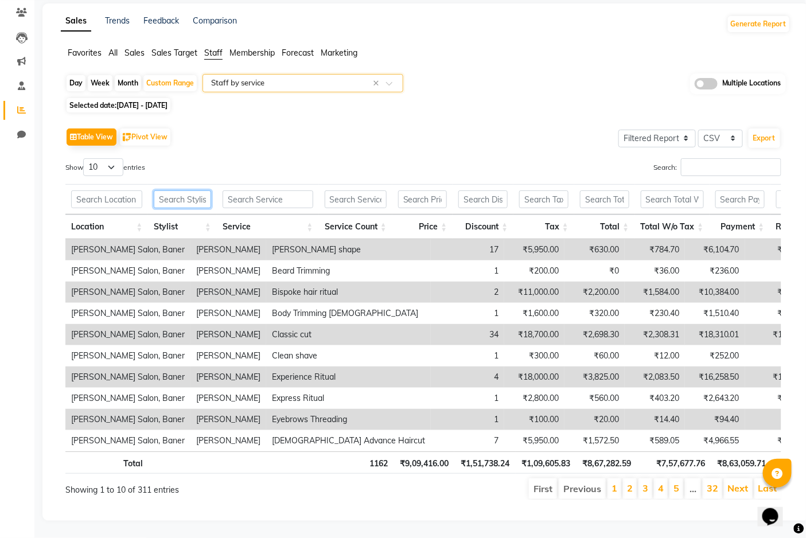
click at [192, 191] on input "text" at bounding box center [182, 200] width 57 height 18
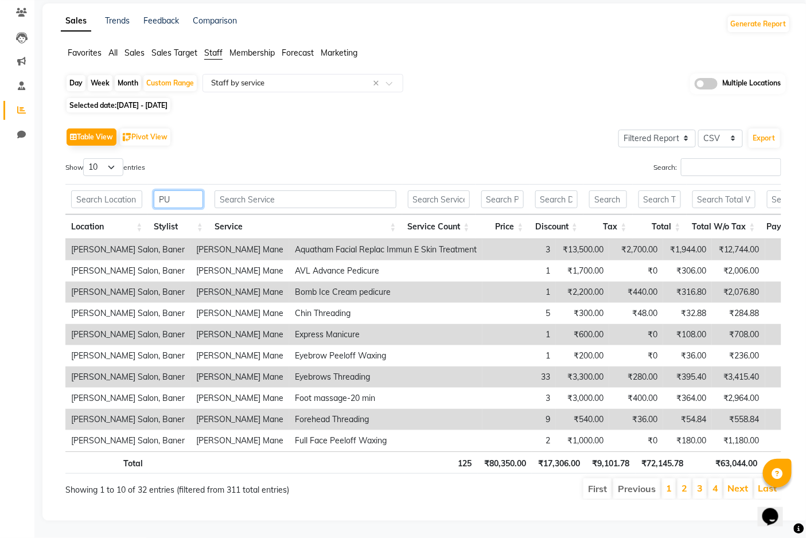
type input "P"
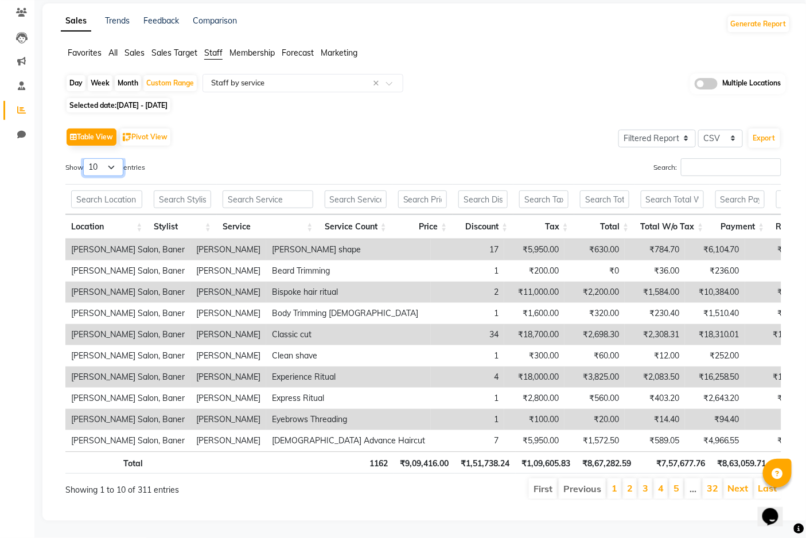
click at [115, 158] on select "10 25 50 100" at bounding box center [103, 167] width 40 height 18
select select "100"
click at [85, 158] on select "10 25 50 100" at bounding box center [103, 167] width 40 height 18
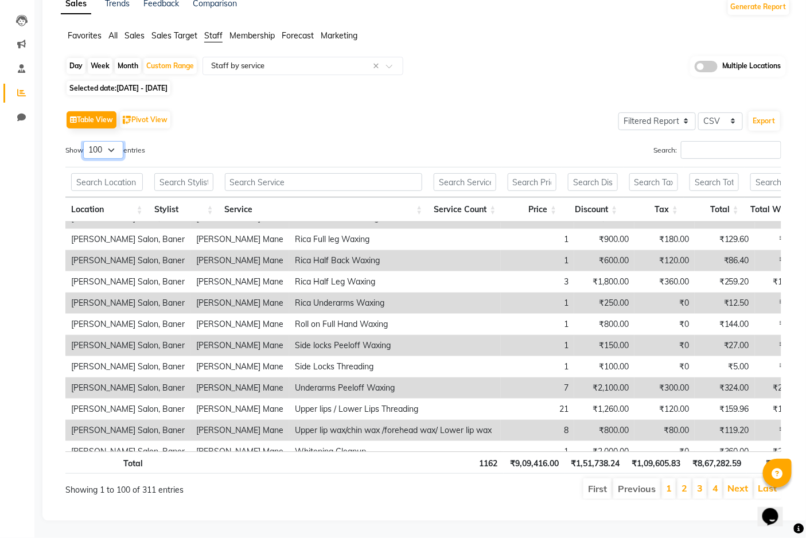
scroll to position [1901, 0]
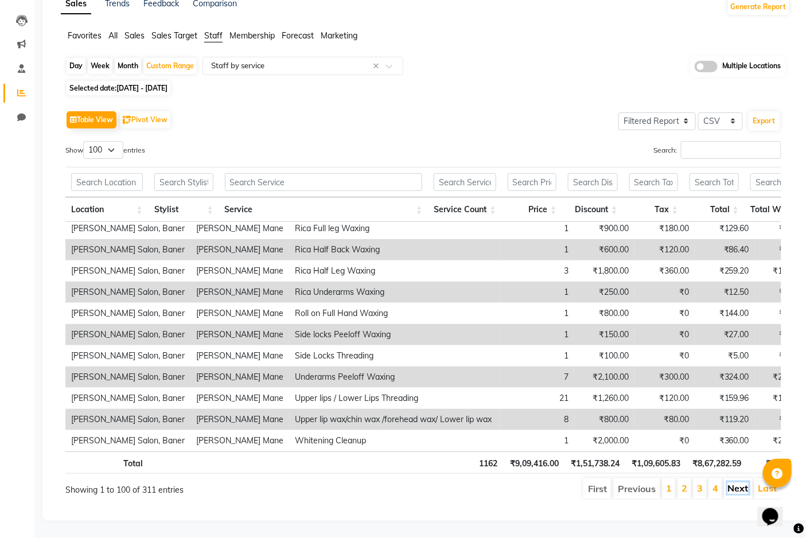
click at [740, 483] on link "Next" at bounding box center [738, 488] width 21 height 11
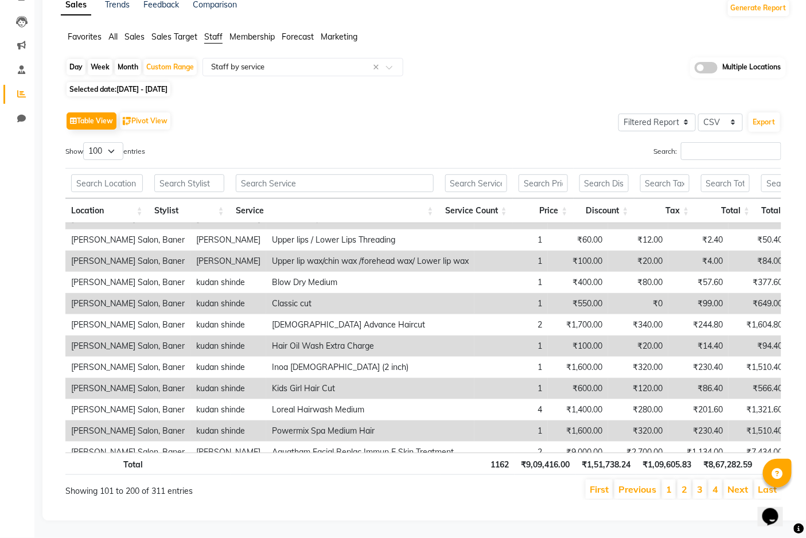
scroll to position [829, 0]
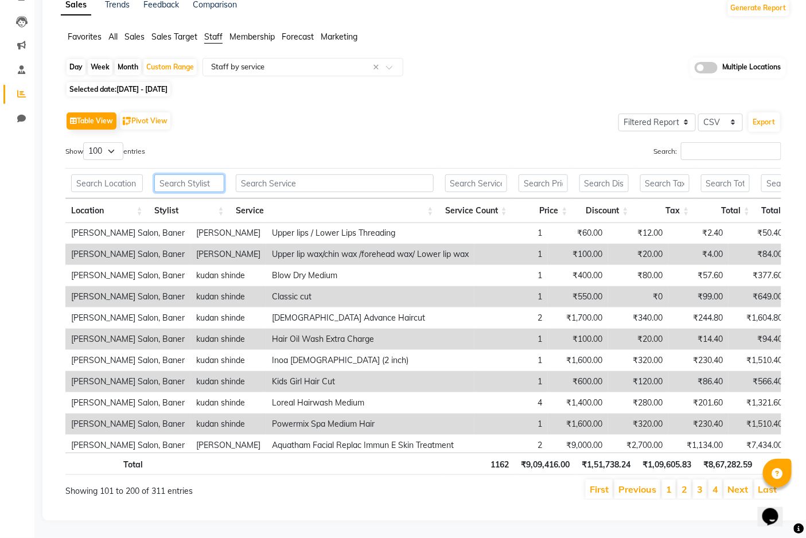
click at [178, 176] on input "text" at bounding box center [189, 183] width 70 height 18
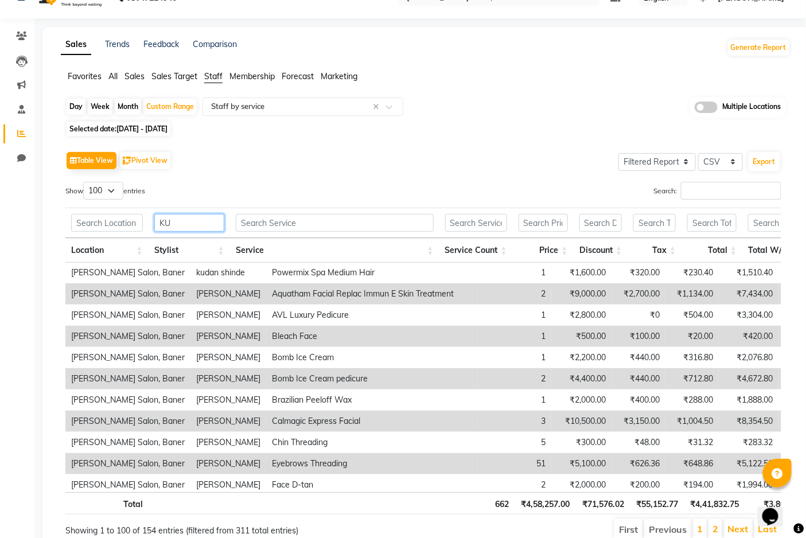
scroll to position [0, 0]
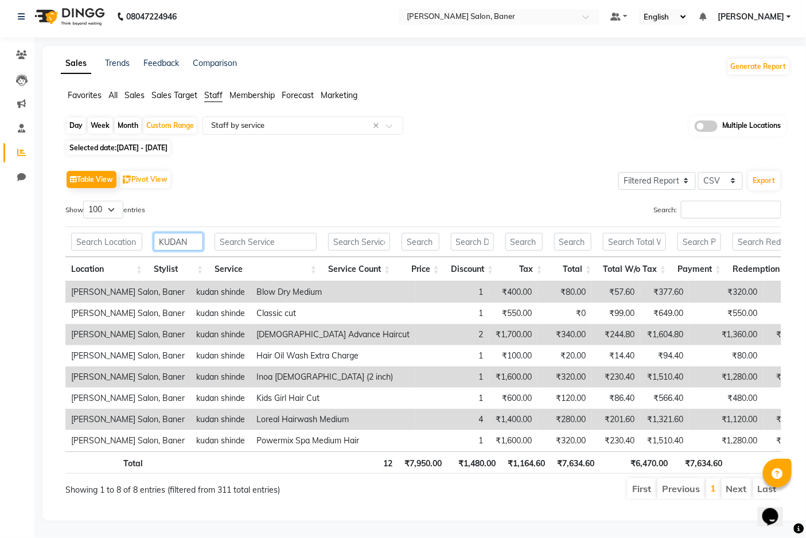
type input "KUDAN"
drag, startPoint x: 75, startPoint y: 273, endPoint x: 736, endPoint y: 437, distance: 681.2
click at [736, 437] on div "Location Stylist Service Service Count Price Discount Tax Total Total W/o Tax P…" at bounding box center [423, 367] width 716 height 170
copy table "Location Stylist Service Service Count Price Discount Tax Total Total W/o Tax P…"
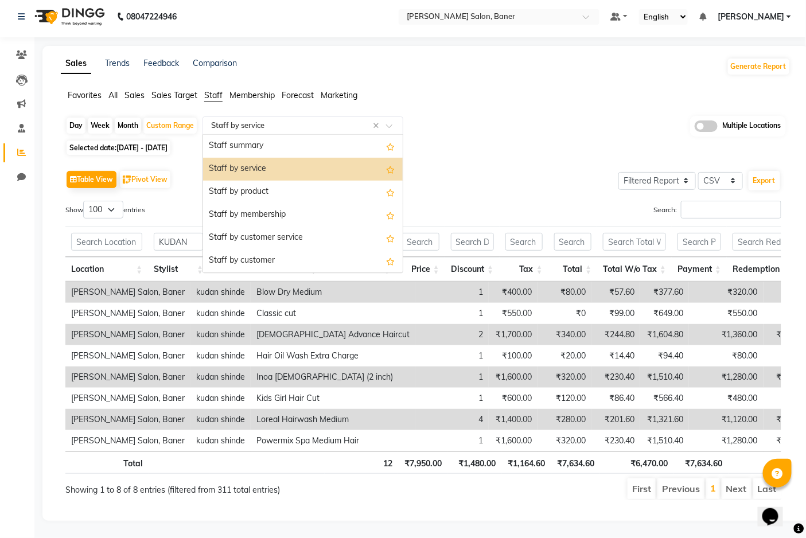
click at [351, 120] on input "text" at bounding box center [291, 125] width 165 height 11
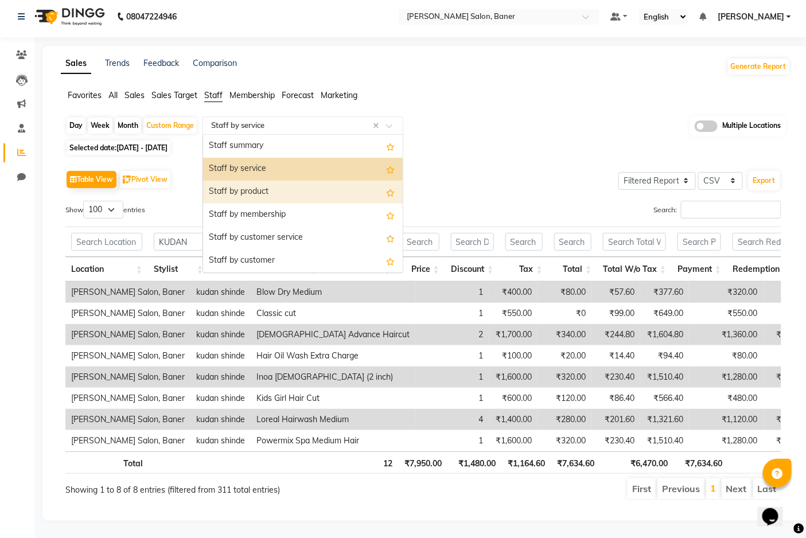
click at [339, 181] on div "Staff by product" at bounding box center [303, 192] width 200 height 23
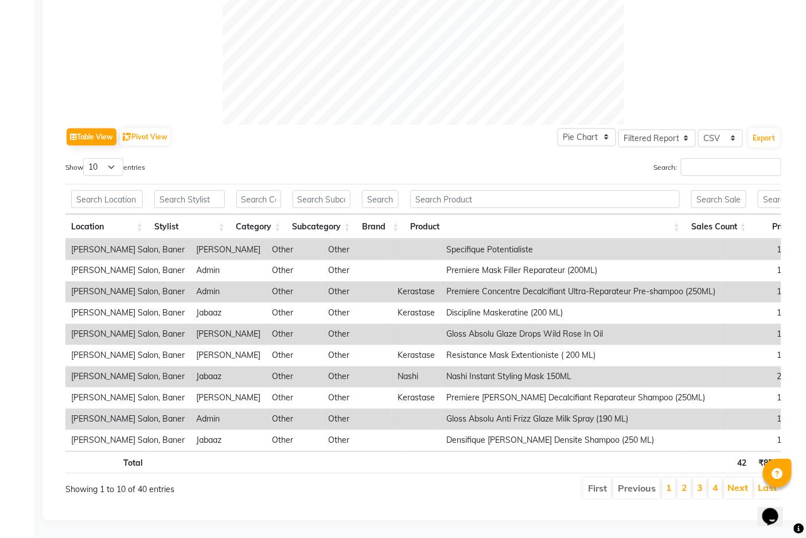
scroll to position [481, 0]
click at [187, 191] on input "text" at bounding box center [189, 200] width 71 height 18
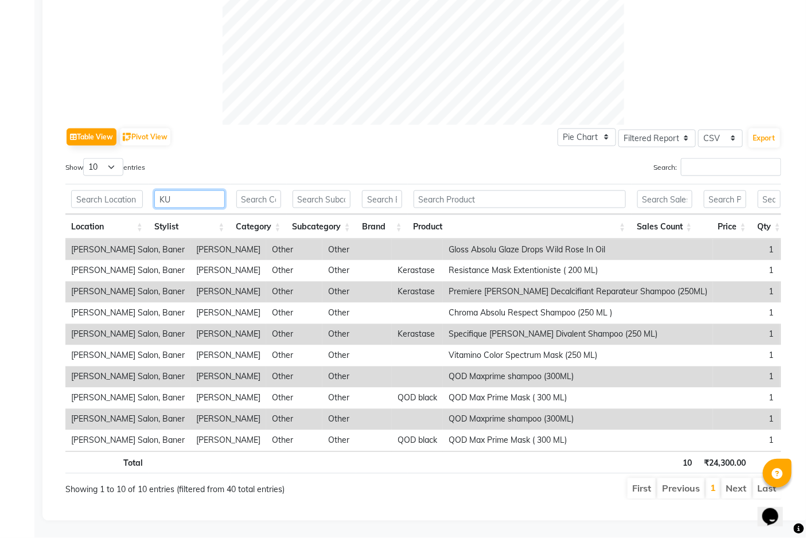
scroll to position [280, 0]
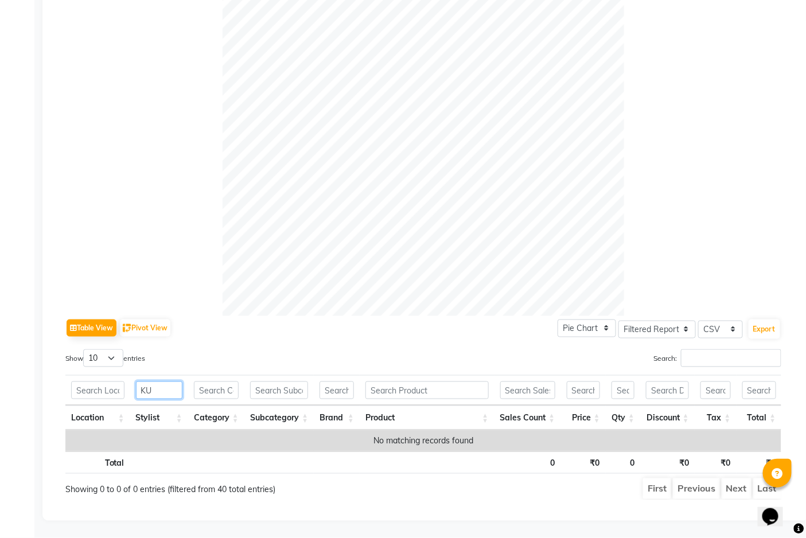
type input "K"
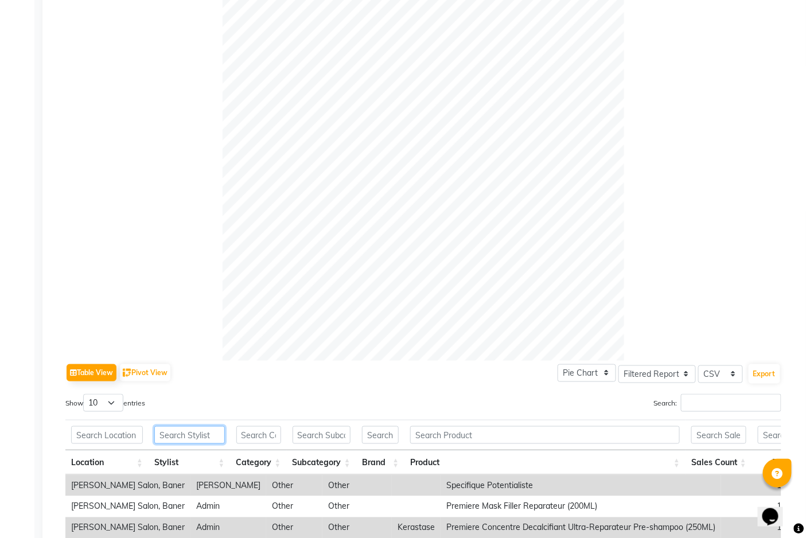
scroll to position [0, 0]
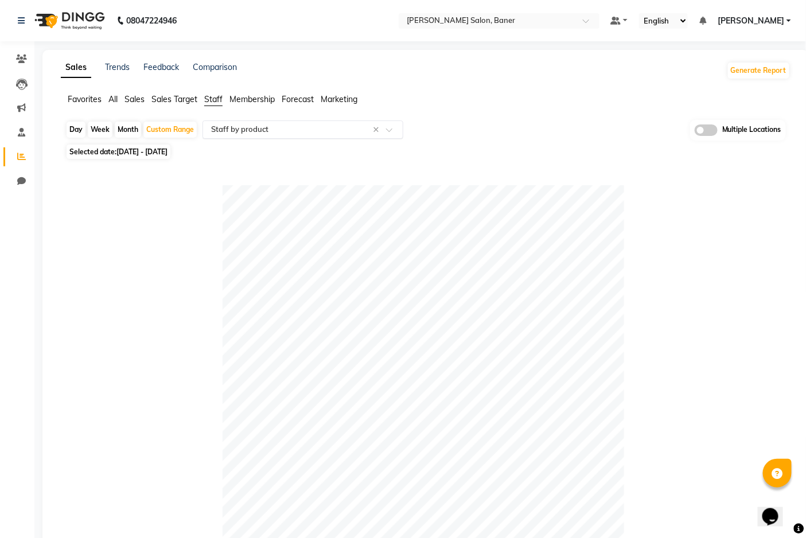
click at [273, 130] on input "text" at bounding box center [291, 129] width 165 height 11
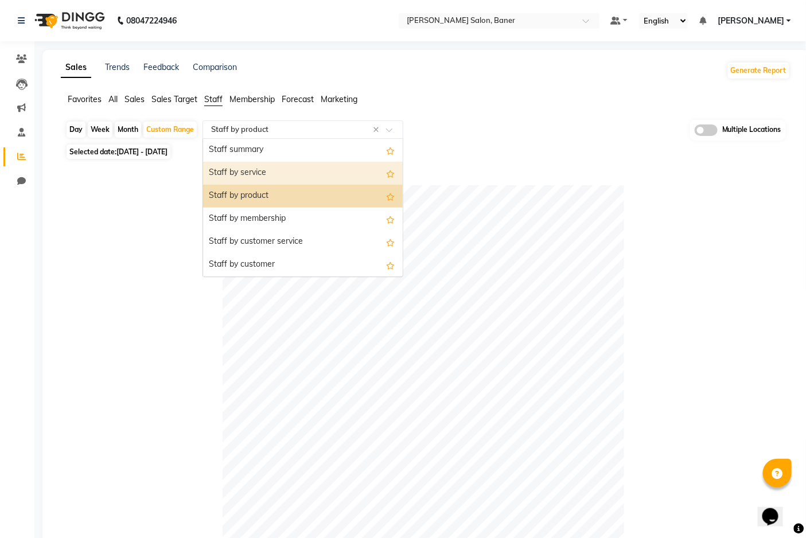
click at [275, 173] on div "Staff by service" at bounding box center [303, 173] width 200 height 23
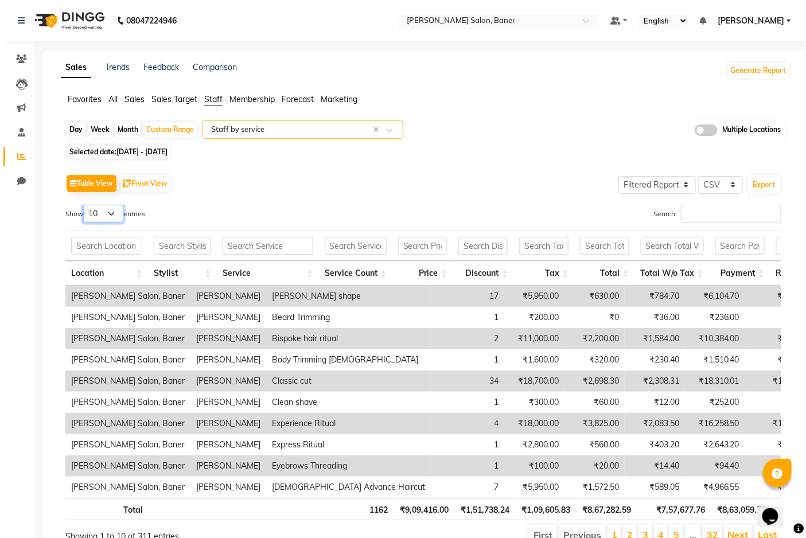
click at [116, 211] on select "10 25 50 100" at bounding box center [103, 214] width 40 height 18
select select "100"
click at [85, 205] on select "10 25 50 100" at bounding box center [103, 214] width 40 height 18
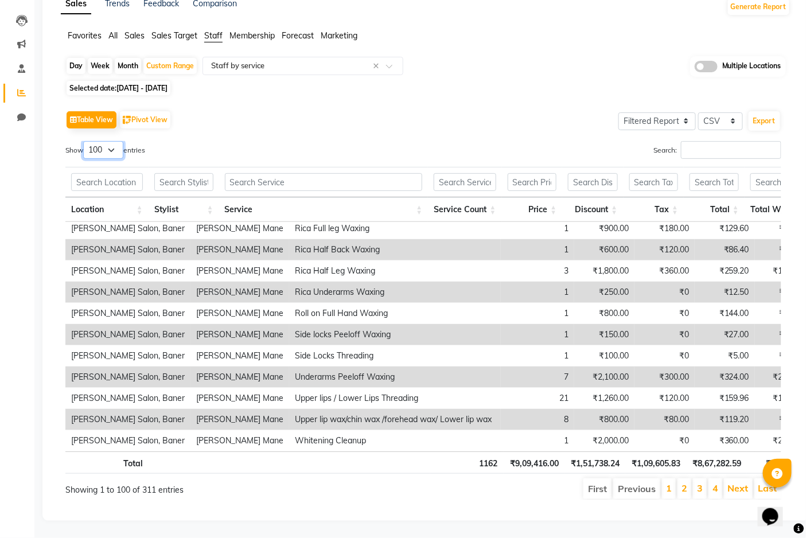
scroll to position [73, 0]
click at [736, 483] on link "Next" at bounding box center [738, 488] width 21 height 11
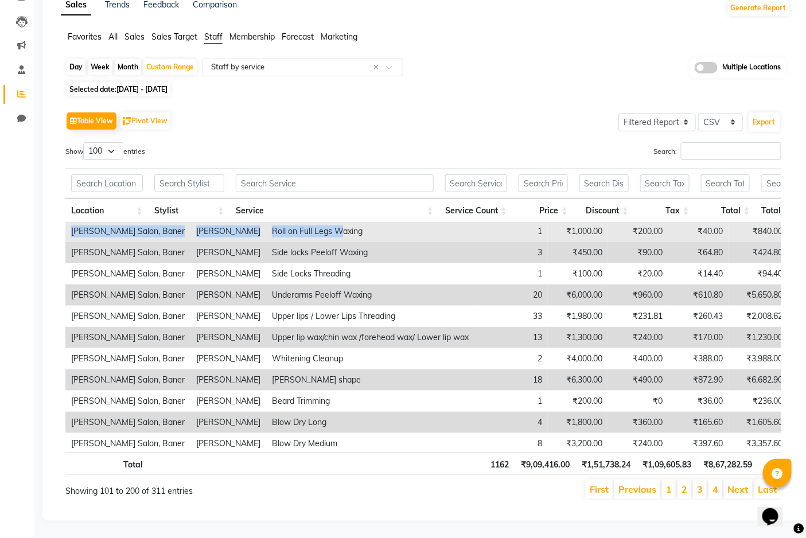
scroll to position [1628, 0]
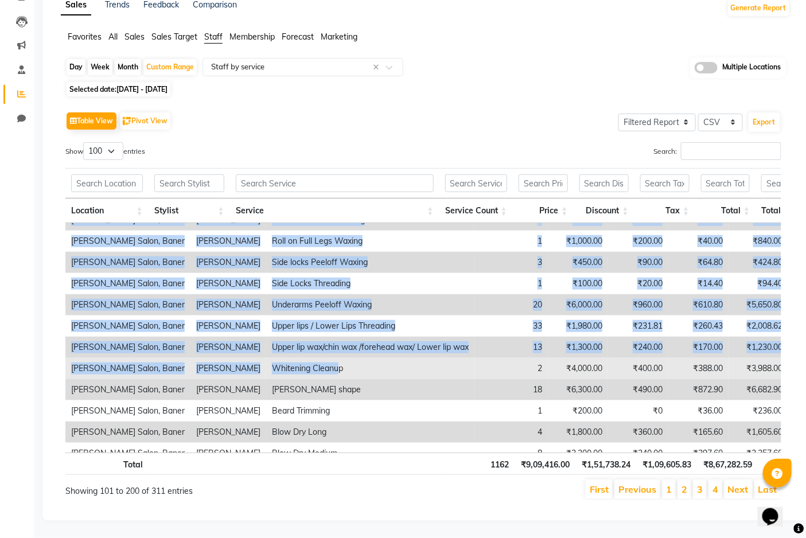
drag, startPoint x: 88, startPoint y: 320, endPoint x: 305, endPoint y: 348, distance: 218.8
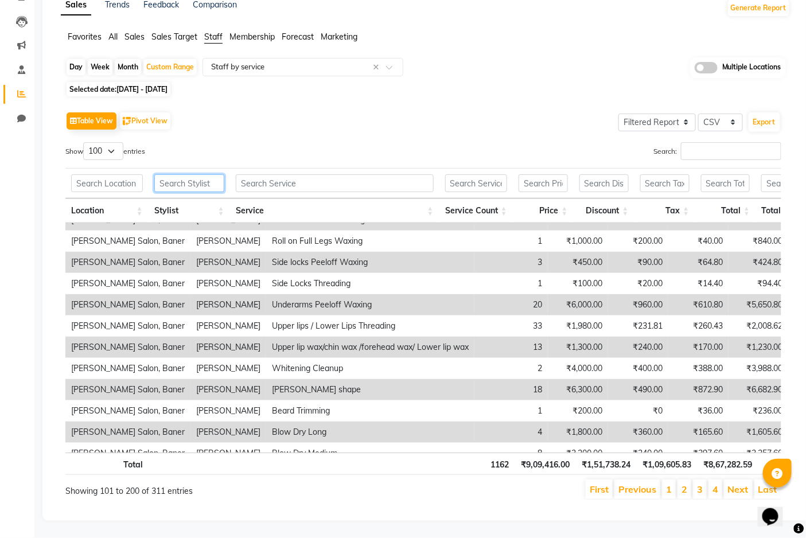
click at [205, 176] on input "text" at bounding box center [189, 183] width 70 height 18
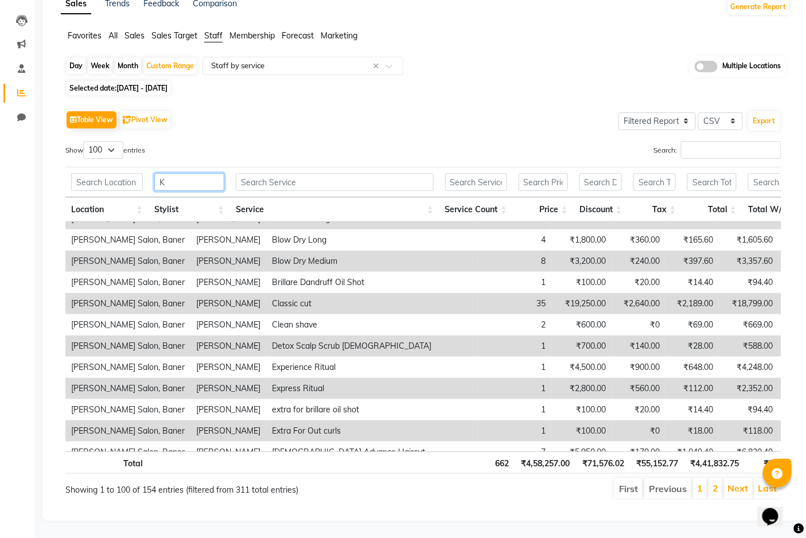
scroll to position [0, 0]
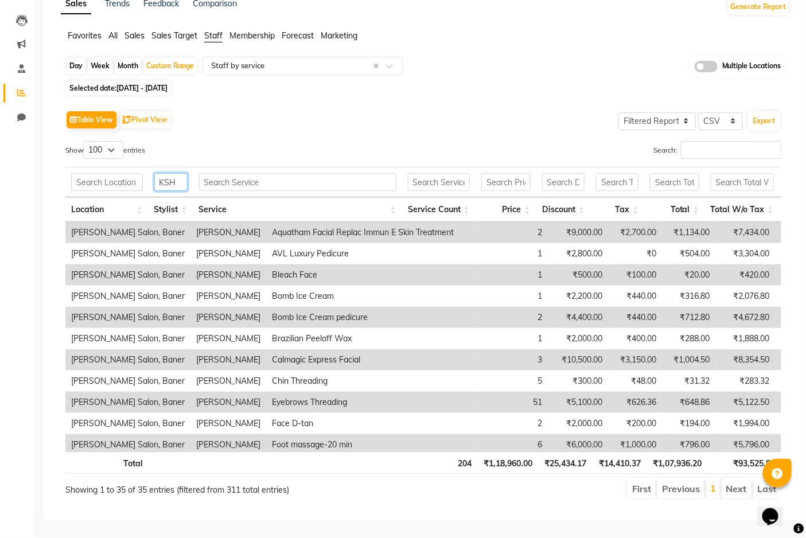
type input "KSH"
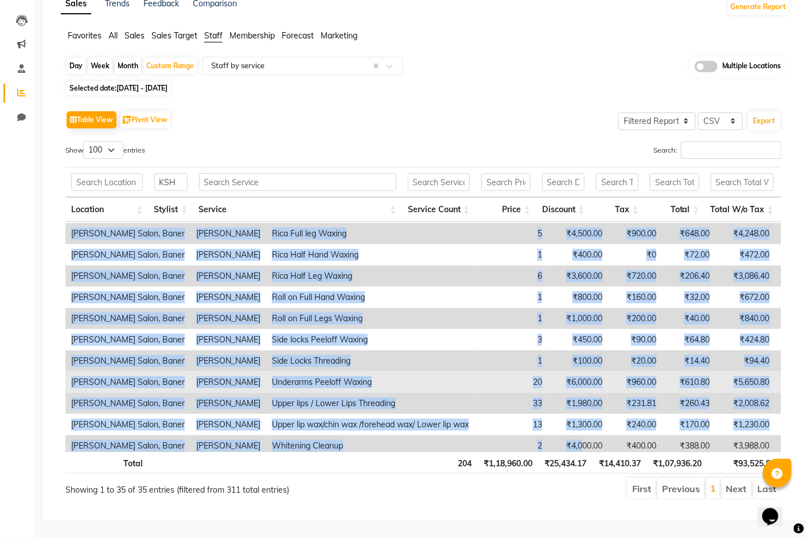
scroll to position [522, 0]
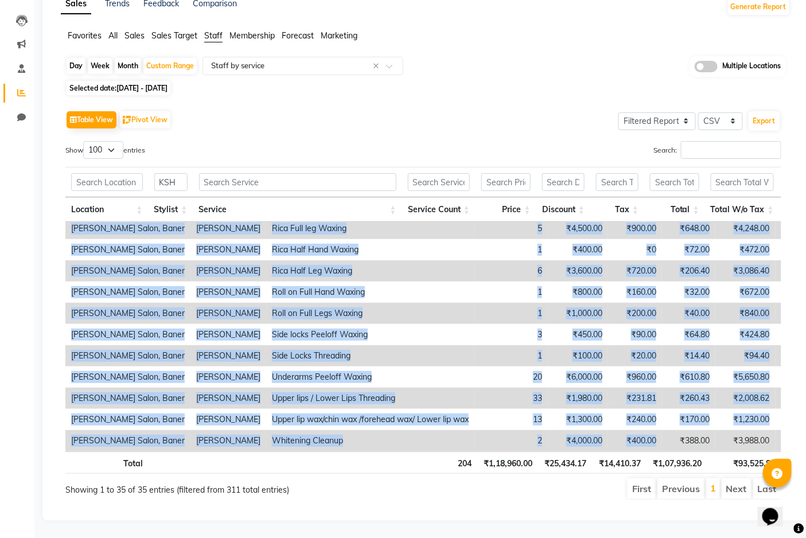
drag, startPoint x: 79, startPoint y: 226, endPoint x: 608, endPoint y: 428, distance: 566.9
click at [608, 429] on tbody "[PERSON_NAME] Salon, [PERSON_NAME] Aquatham Facial Replac Immun E Skin Treatmen…" at bounding box center [602, 79] width 1075 height 743
copy tbody "lor Ipsum, Dolor Sitametc Adipisci Elitse Doeius Tempo I Utla Etdolorem 1 ₹5,06…"
